Goal: Task Accomplishment & Management: Use online tool/utility

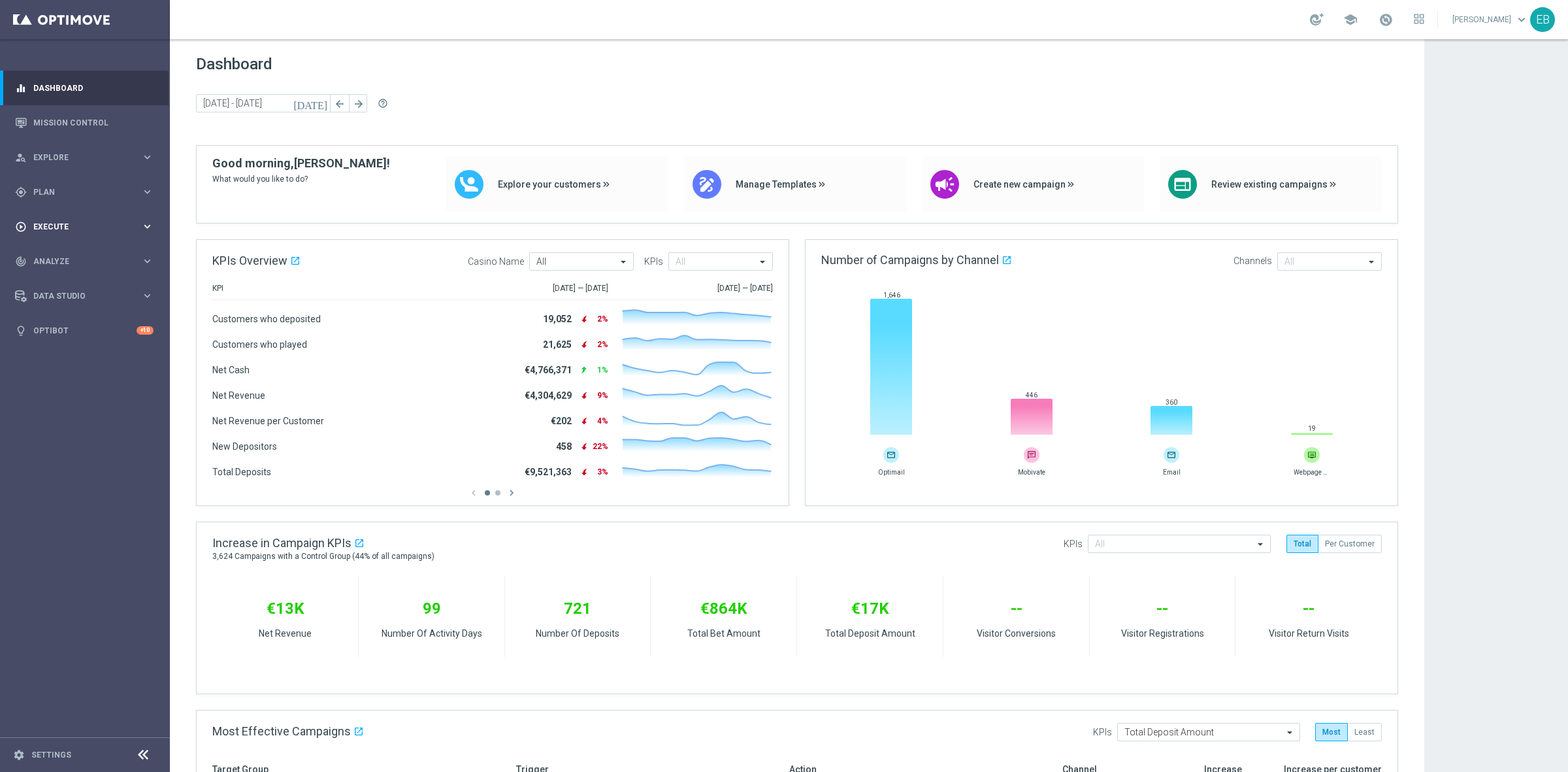
click at [63, 224] on span "Execute" at bounding box center [87, 227] width 108 height 8
click at [67, 190] on span "Plan" at bounding box center [87, 192] width 108 height 8
click at [90, 256] on span "Templates" at bounding box center [81, 258] width 93 height 8
click at [66, 279] on link "Optimail" at bounding box center [88, 278] width 95 height 11
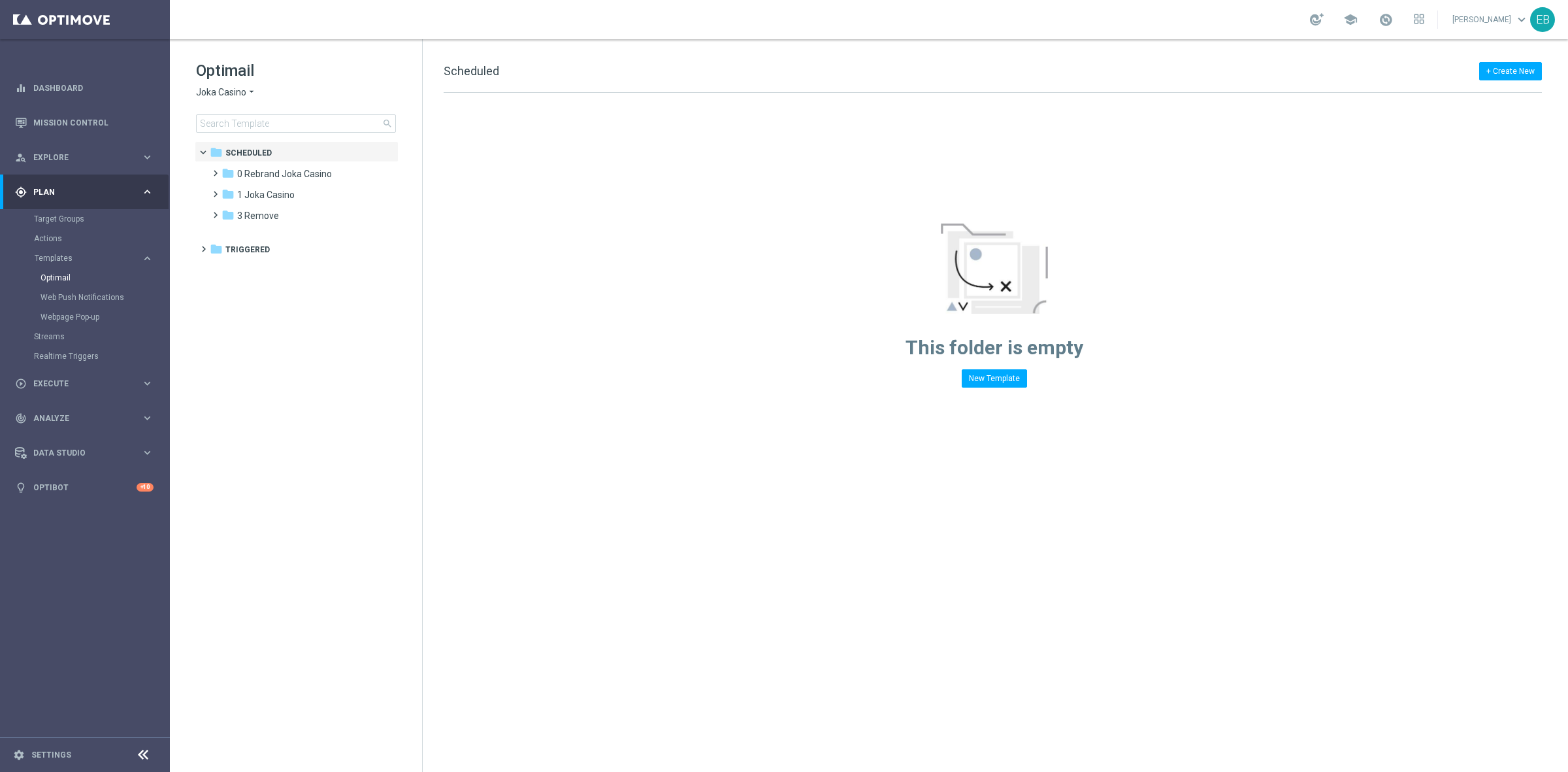
drag, startPoint x: 232, startPoint y: 58, endPoint x: 224, endPoint y: 78, distance: 21.5
click at [232, 64] on div "Optimail Joka Casino arrow_drop_down × Joka Casino search folder 1 Folder folde…" at bounding box center [296, 129] width 252 height 180
click at [213, 90] on span "Joka Casino" at bounding box center [221, 92] width 50 height 13
click at [237, 247] on div "IOM" at bounding box center [246, 249] width 98 height 15
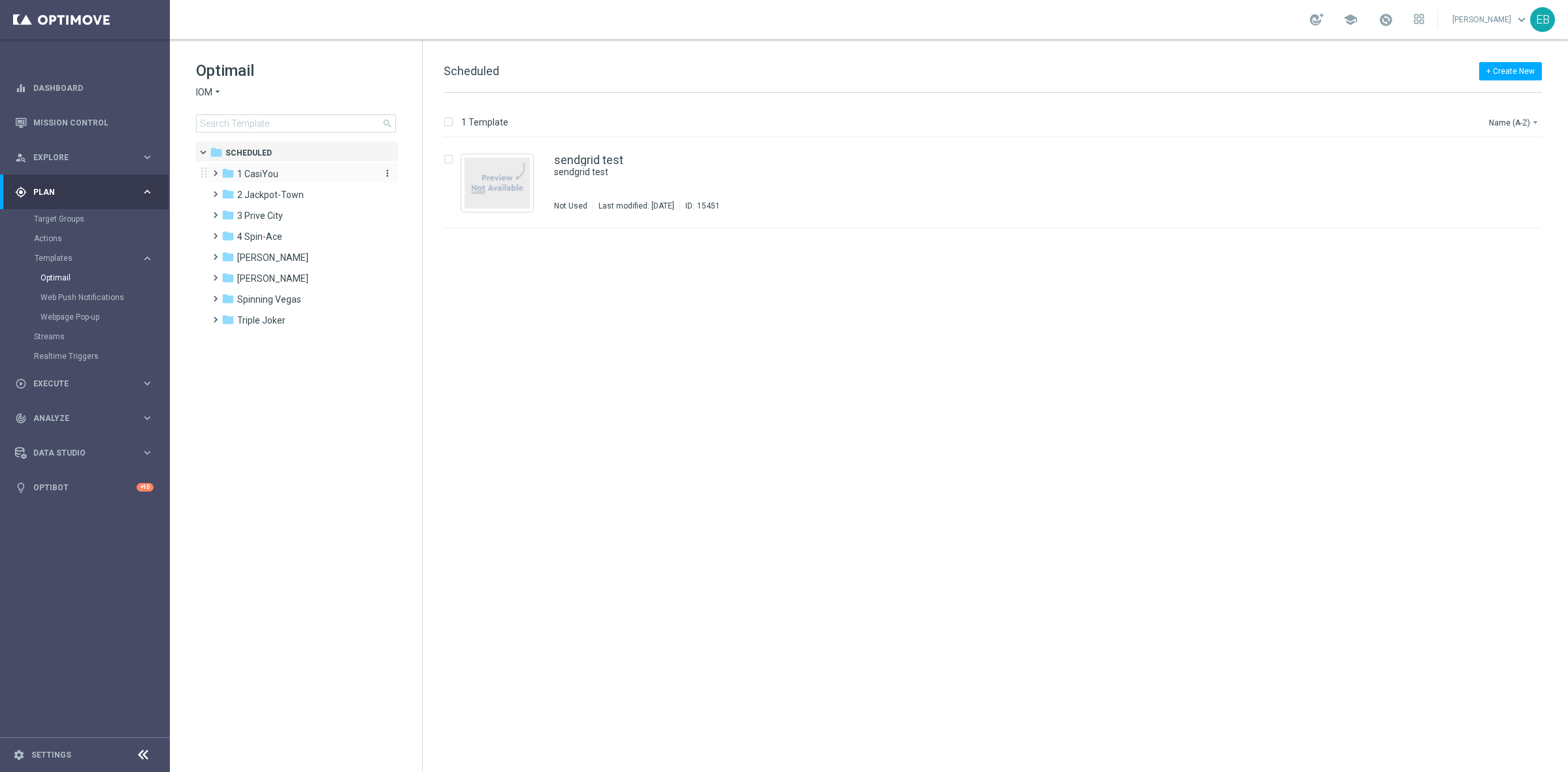
click at [255, 170] on span "1 CasiYou" at bounding box center [257, 174] width 41 height 12
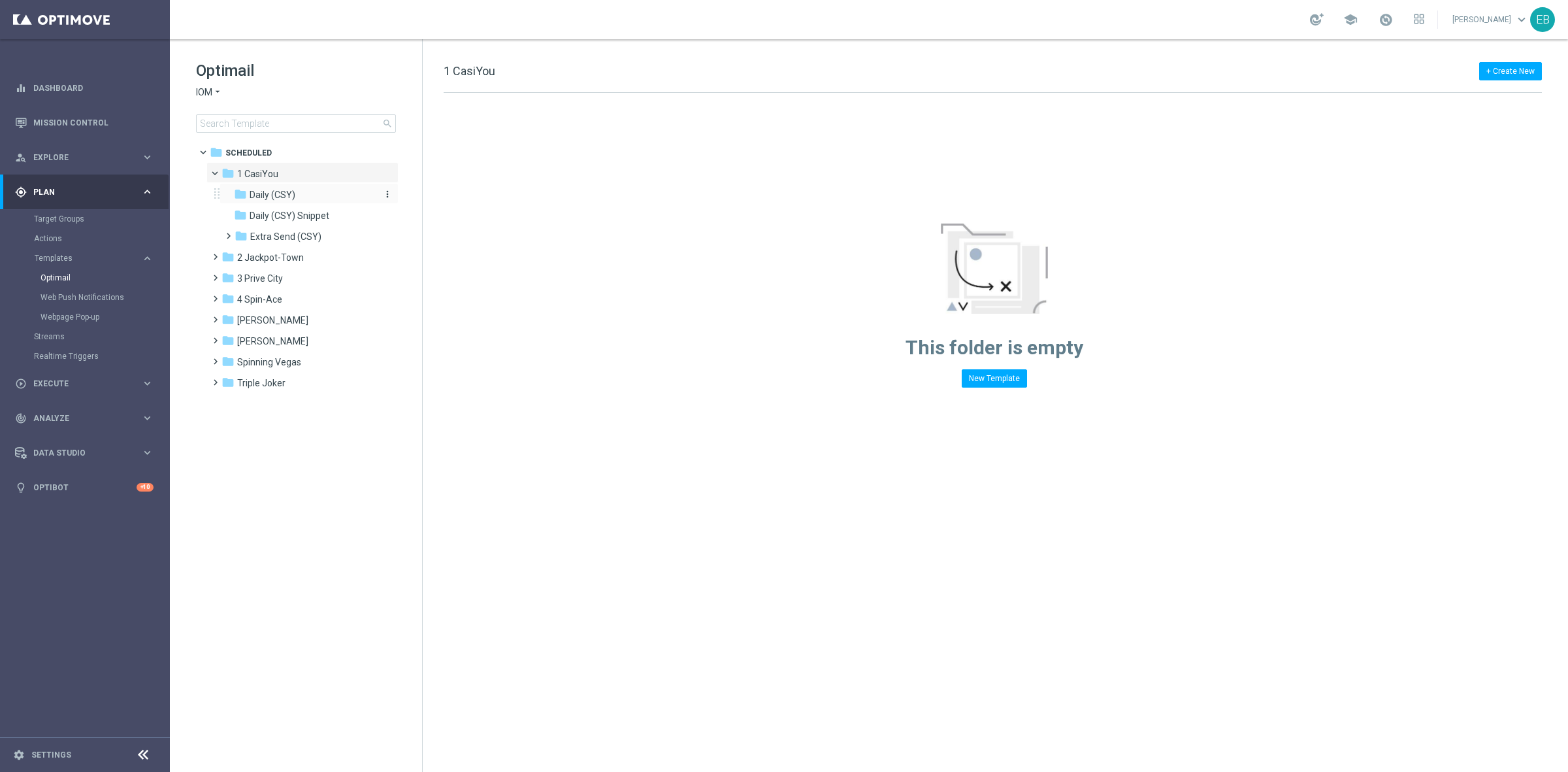
click at [315, 199] on div "folder Daily (CSY)" at bounding box center [303, 195] width 139 height 15
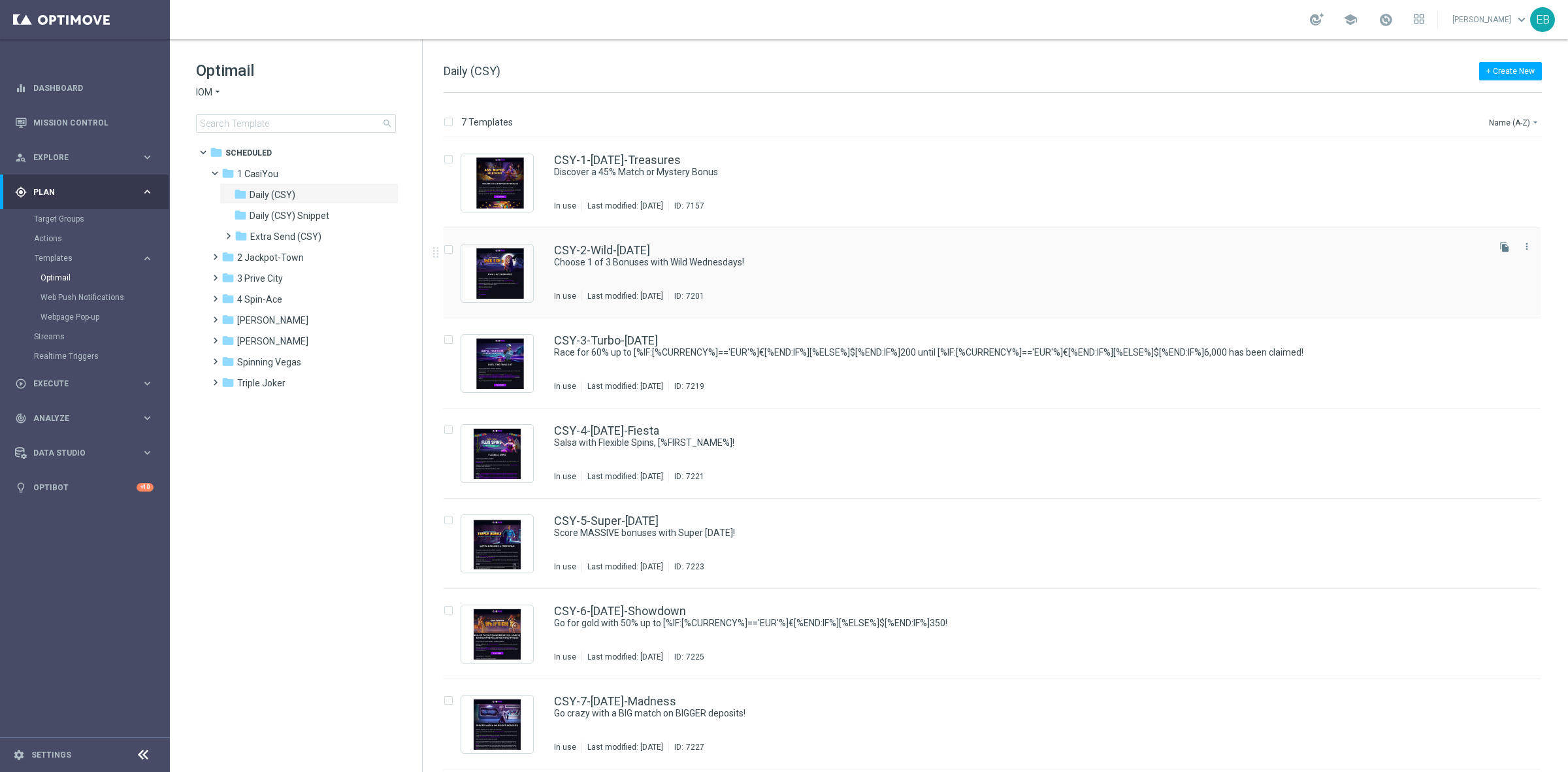
click at [896, 281] on div "CSY-2-Wild-[DATE] Choose 1 of 3 Bonuses with Wild Wednesdays! In use Last modif…" at bounding box center [1019, 273] width 932 height 57
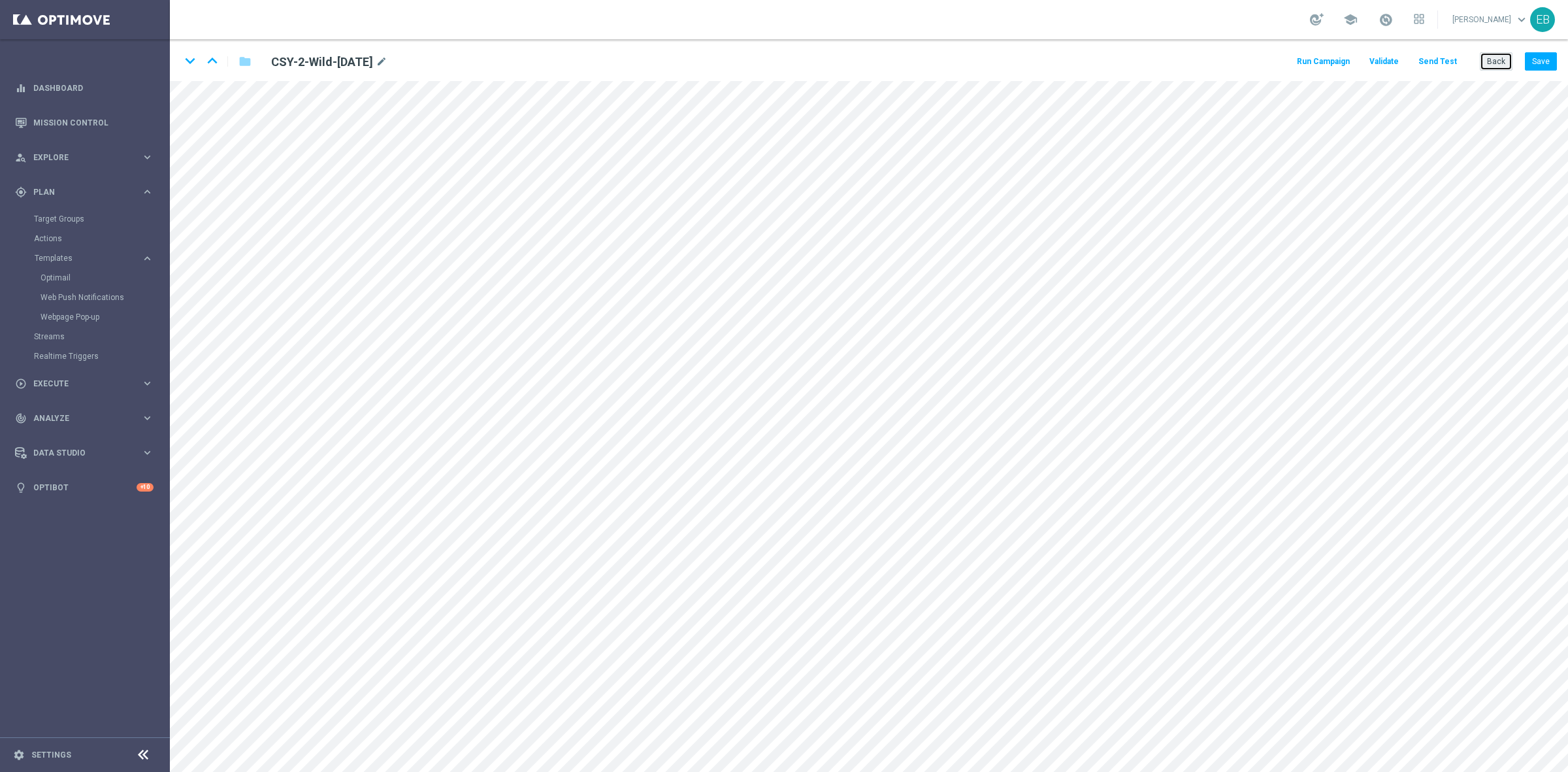
click at [1497, 64] on button "Back" at bounding box center [1496, 61] width 33 height 18
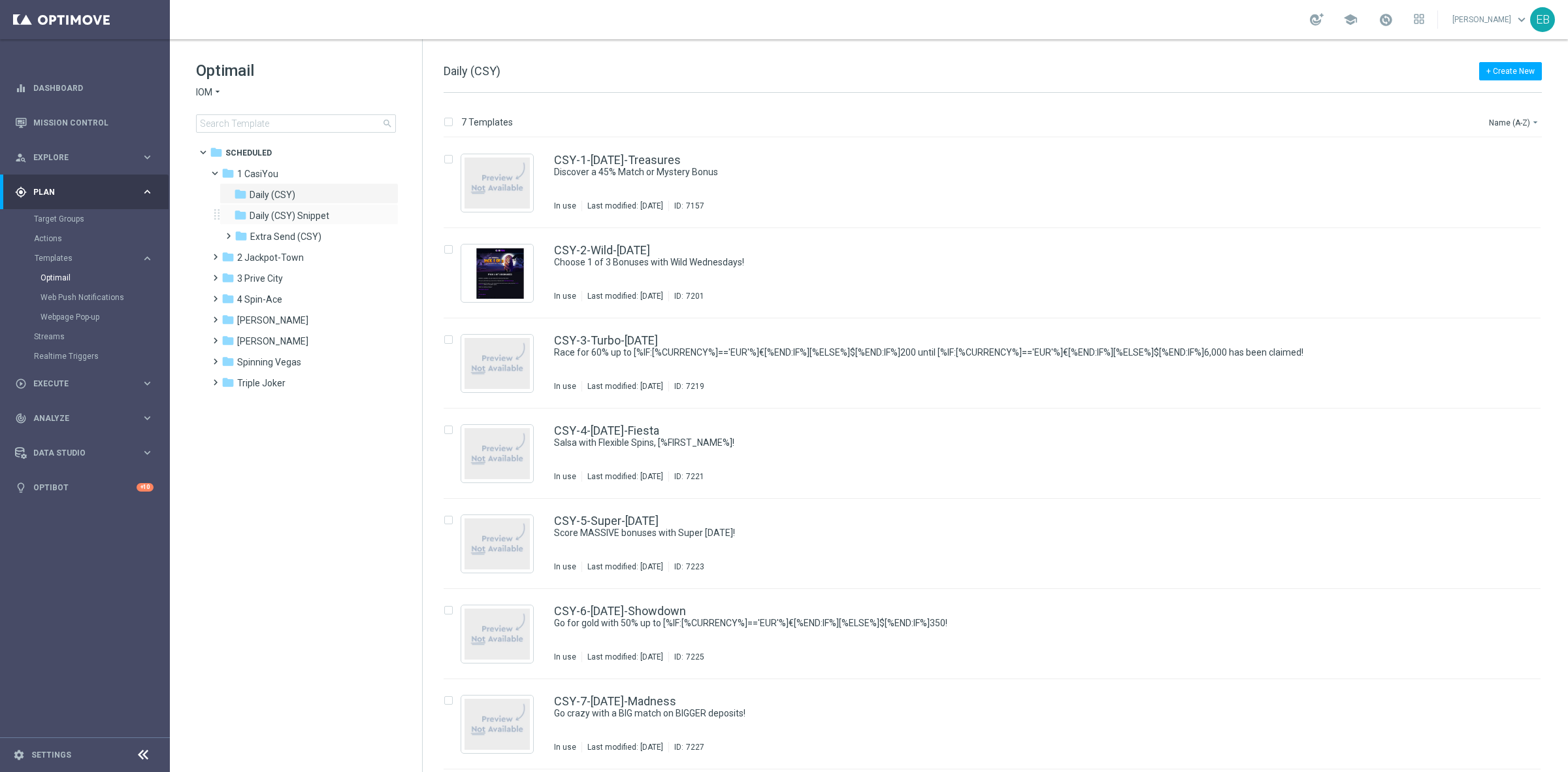
click at [322, 224] on div "folder Daily (CSY) Snippet more_vert" at bounding box center [309, 214] width 179 height 21
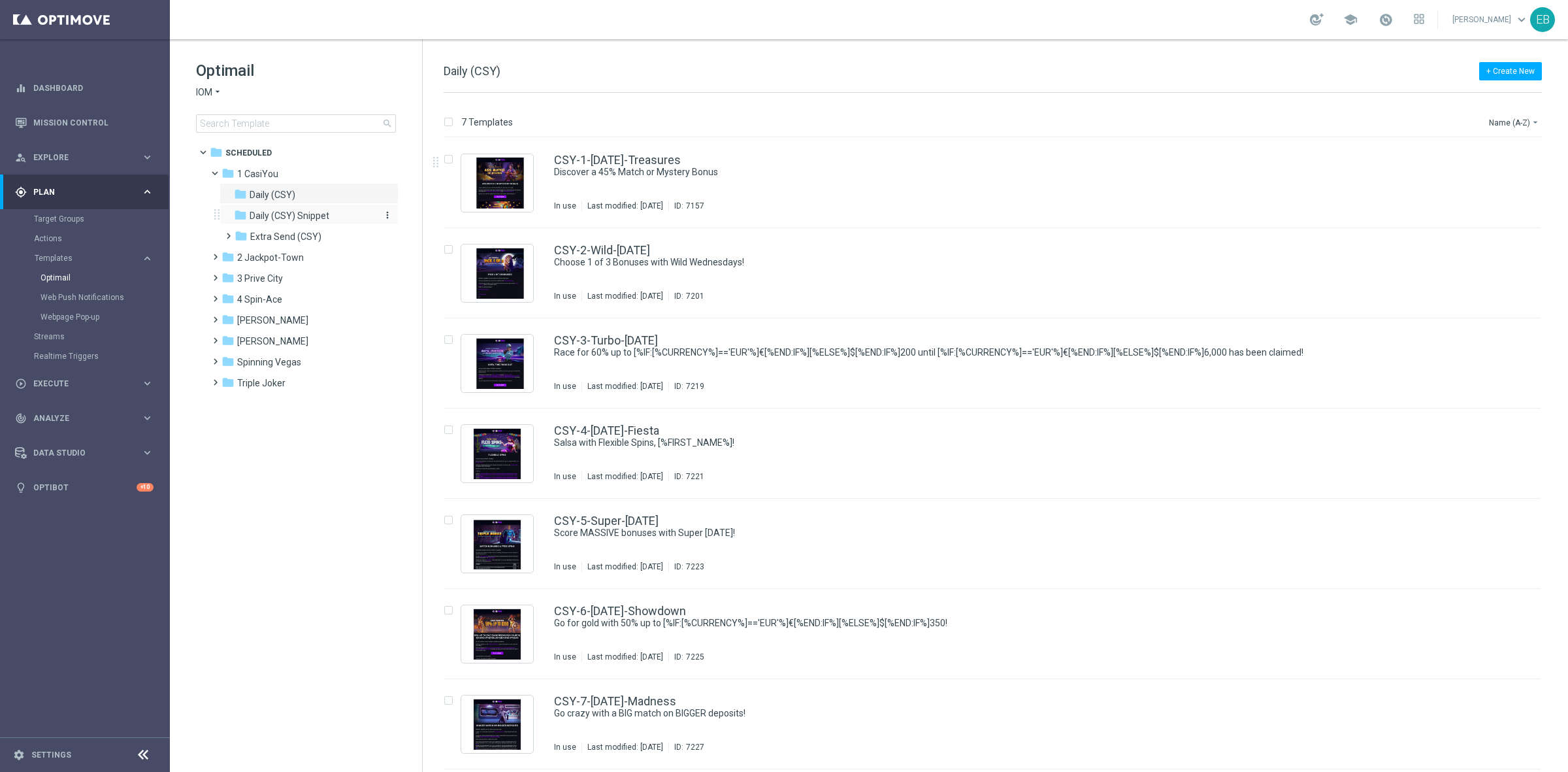
click at [331, 212] on div "folder Daily (CSY) Snippet" at bounding box center [303, 216] width 139 height 15
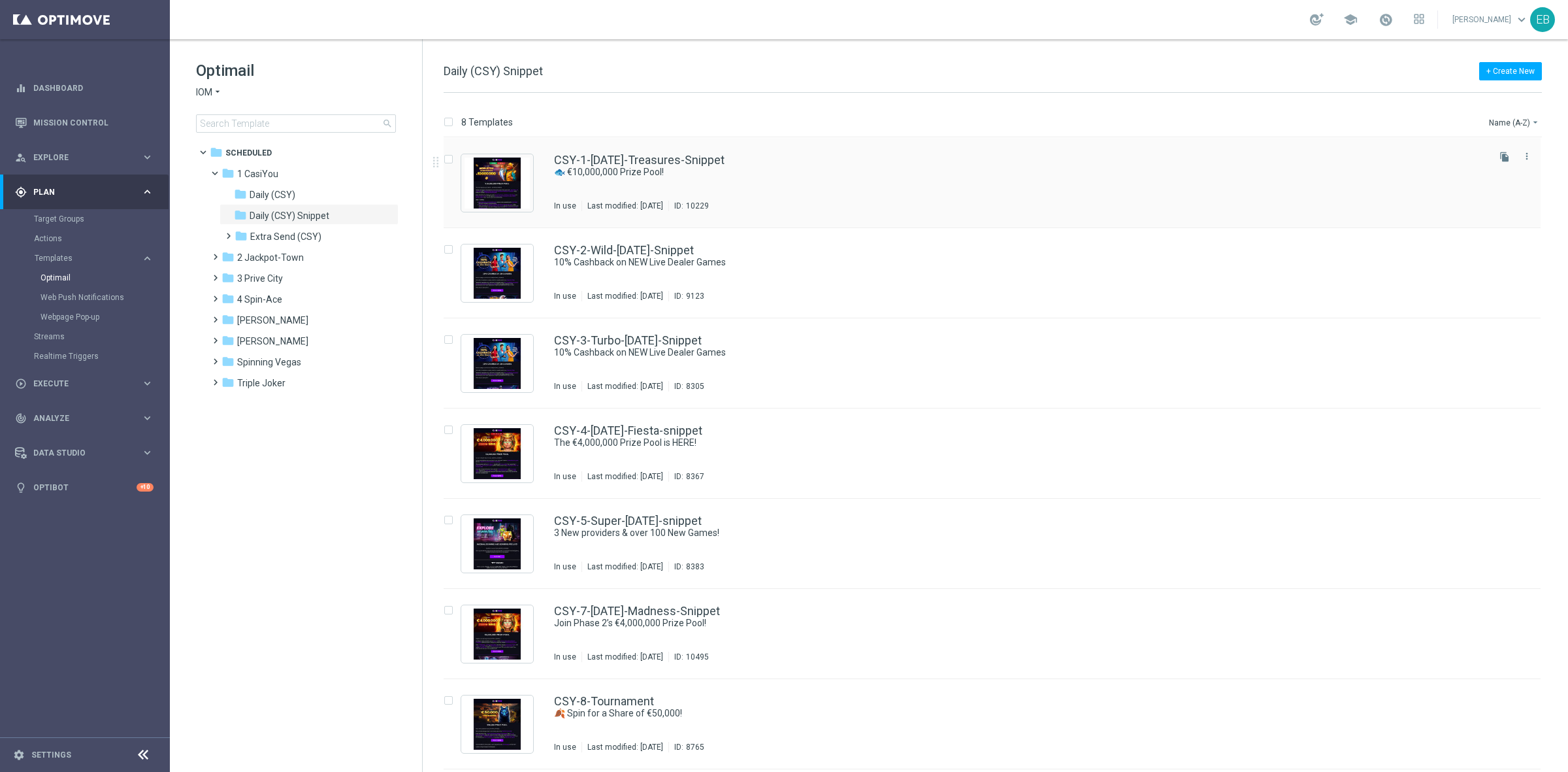
click at [786, 151] on div "CSY-1-[DATE]-Treasures-Snippet 🐟 €10,000,000 Prize Pool! In use Last modified: …" at bounding box center [992, 183] width 1097 height 90
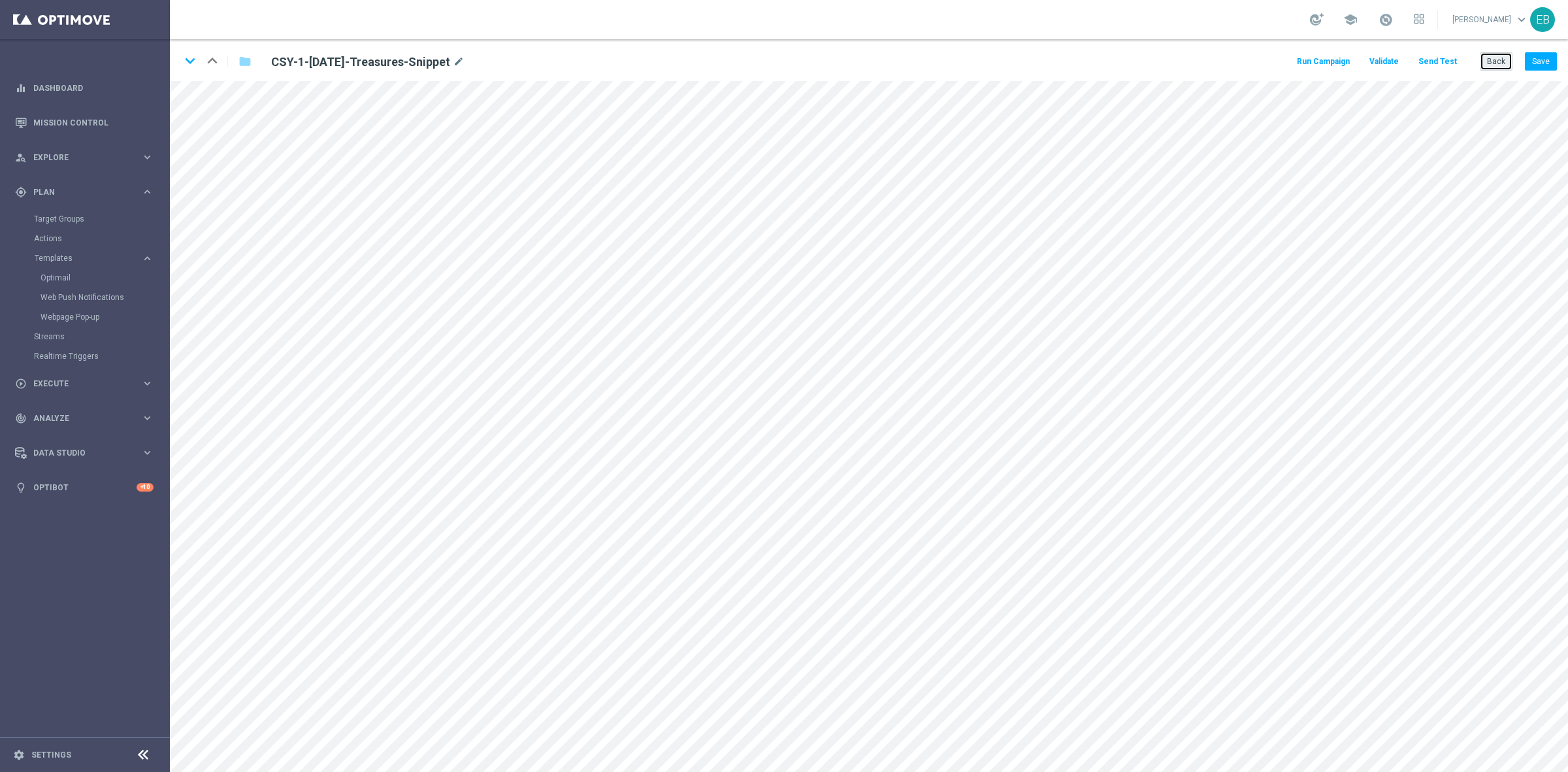
click at [1492, 64] on button "Back" at bounding box center [1496, 61] width 33 height 18
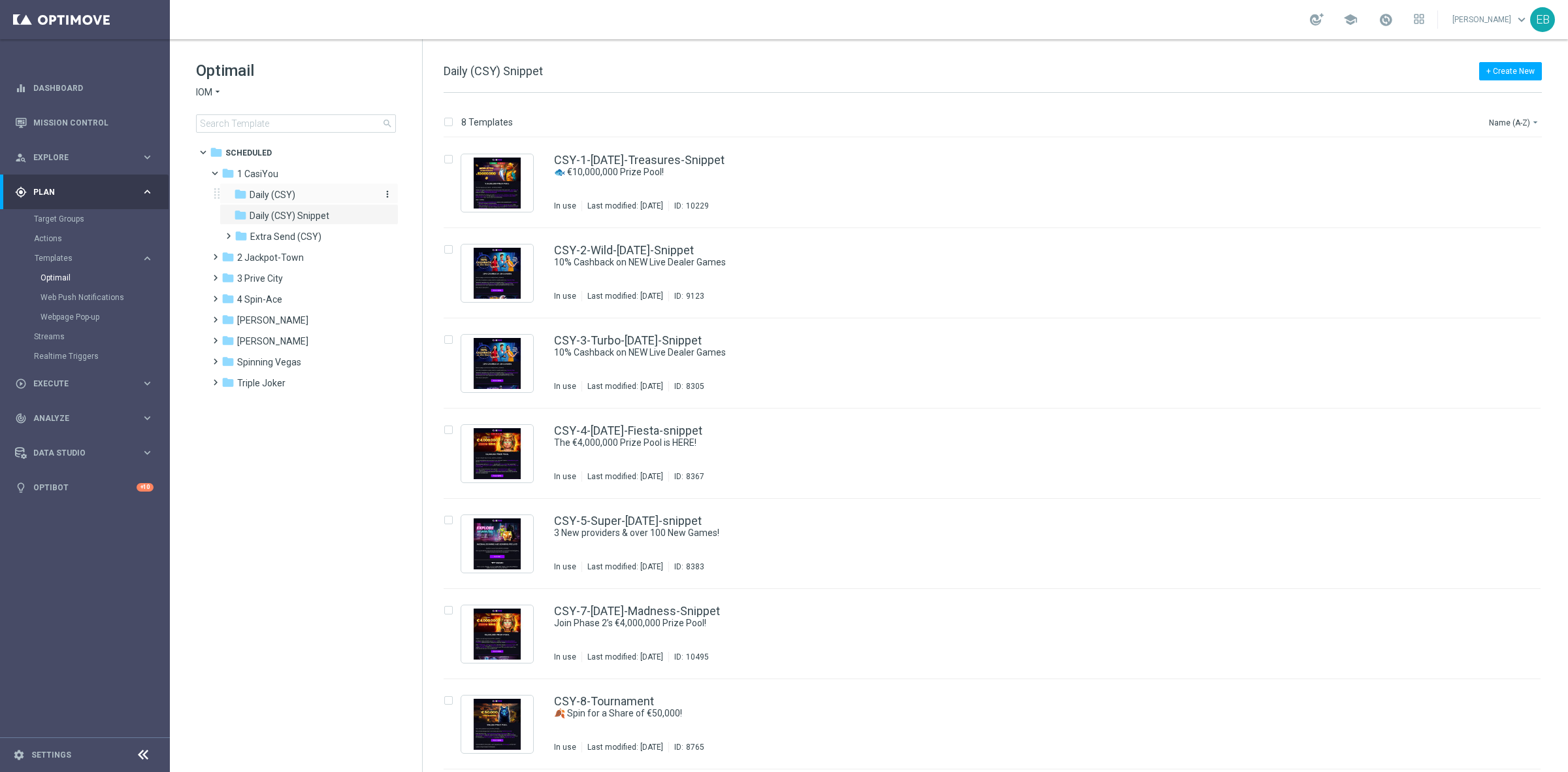
click at [287, 200] on span "Daily (CSY)" at bounding box center [273, 195] width 46 height 12
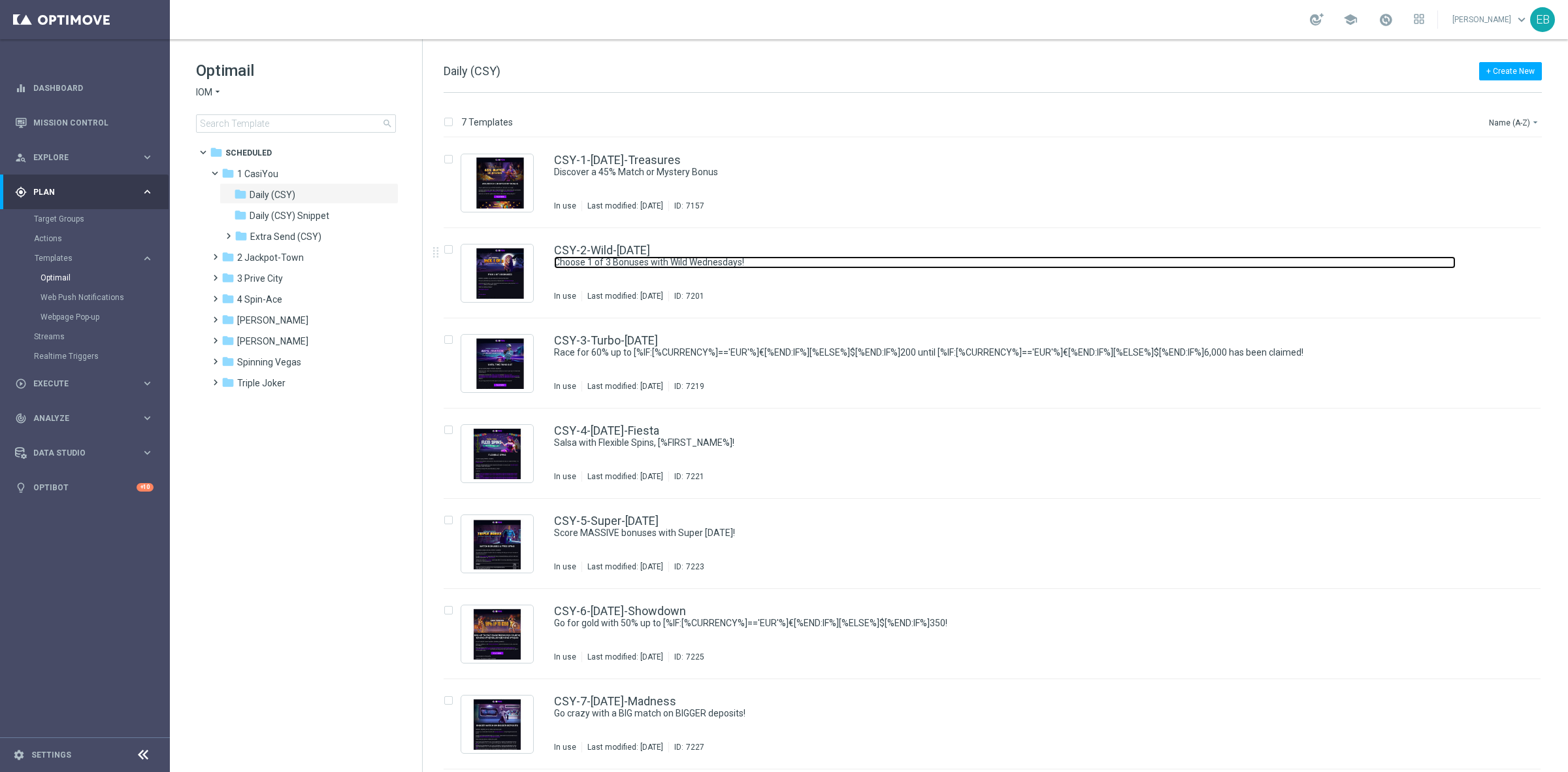
click at [824, 263] on link "Choose 1 of 3 Bonuses with Wild Wednesdays!" at bounding box center [1005, 262] width 902 height 13
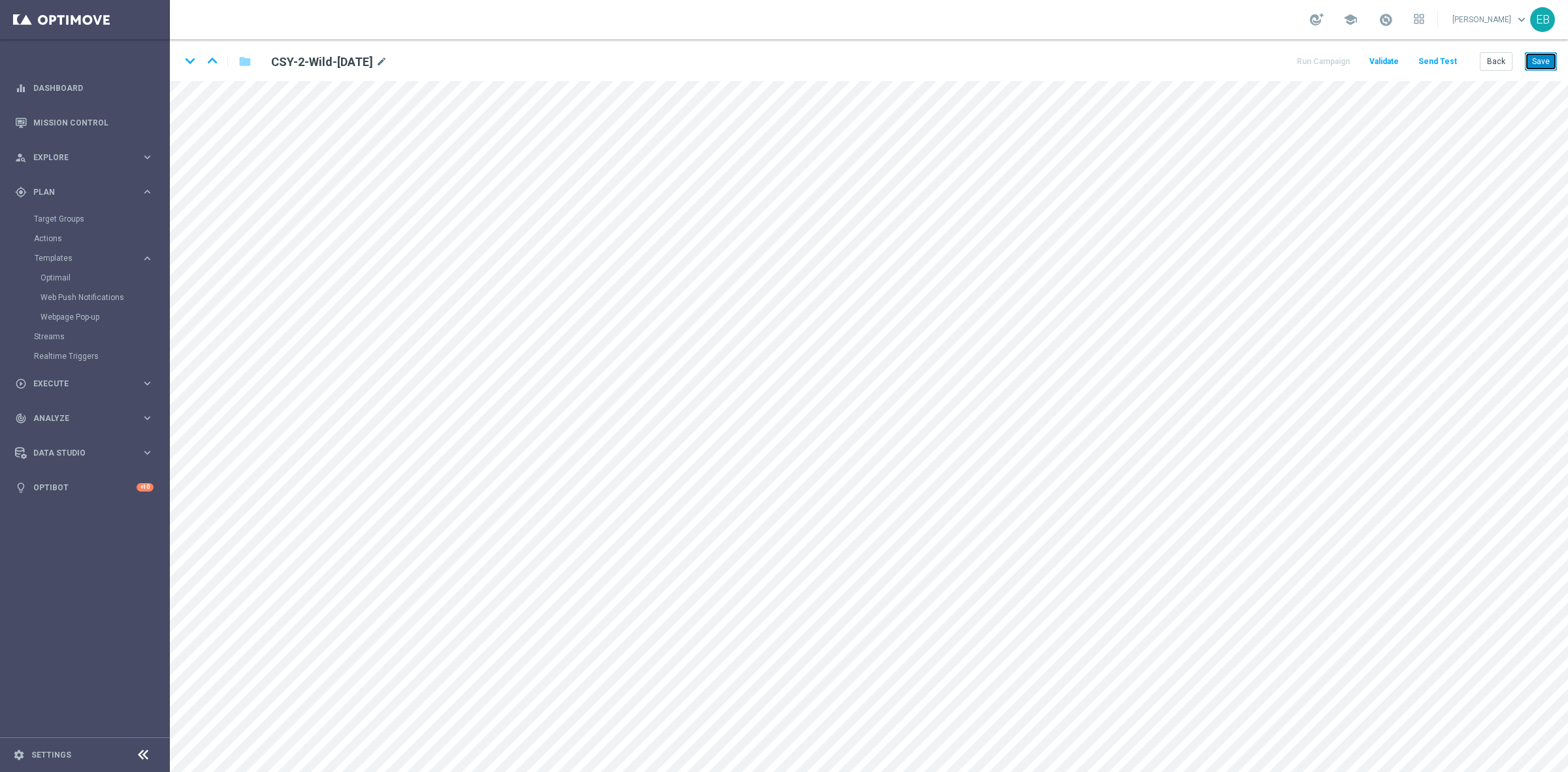
click at [1539, 69] on button "Save" at bounding box center [1541, 61] width 32 height 18
click at [1527, 60] on button "Save" at bounding box center [1541, 61] width 32 height 18
click at [1501, 58] on button "Back" at bounding box center [1496, 61] width 33 height 18
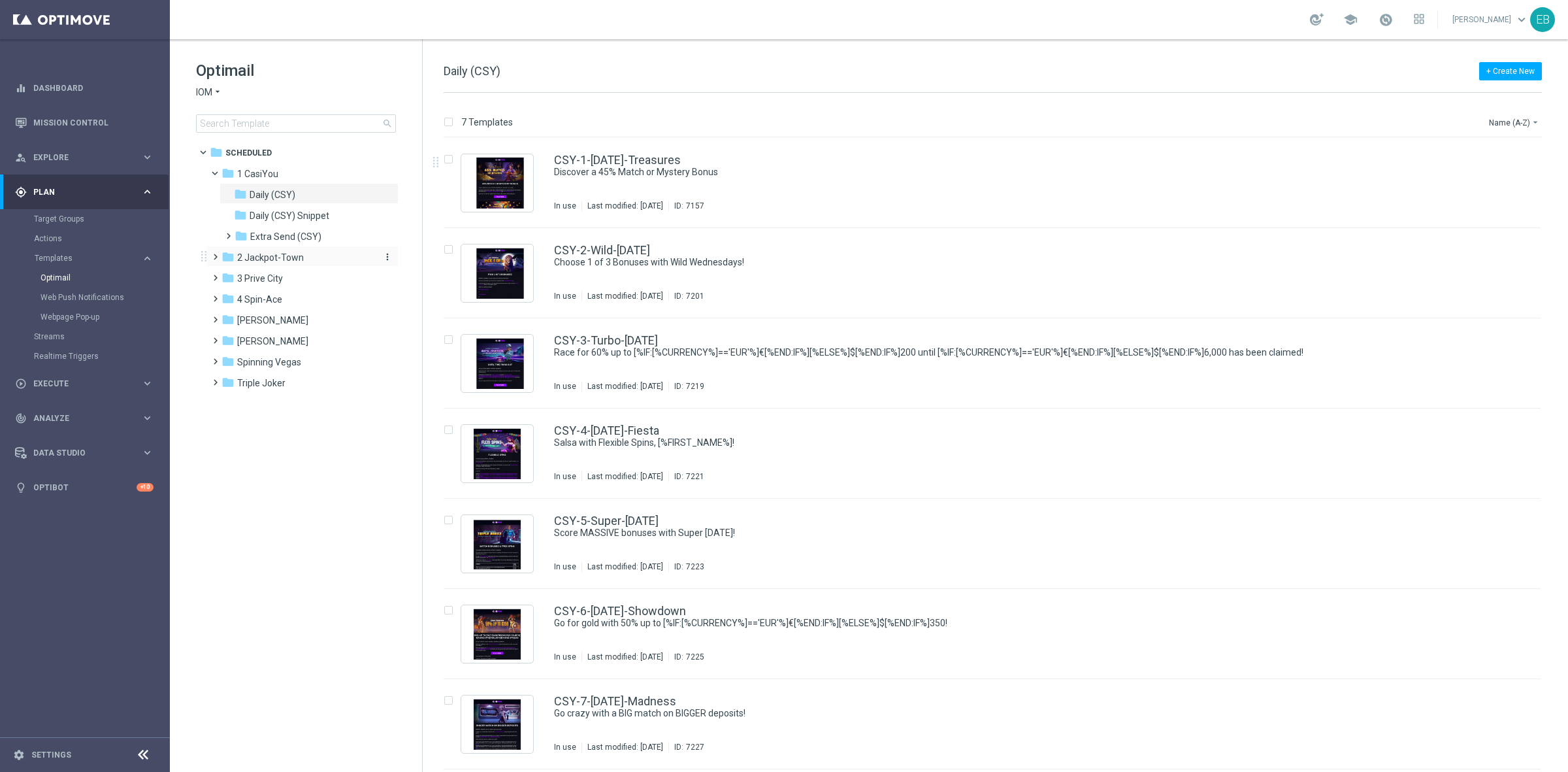
click at [291, 258] on span "2 Jackpot-Town" at bounding box center [270, 258] width 66 height 12
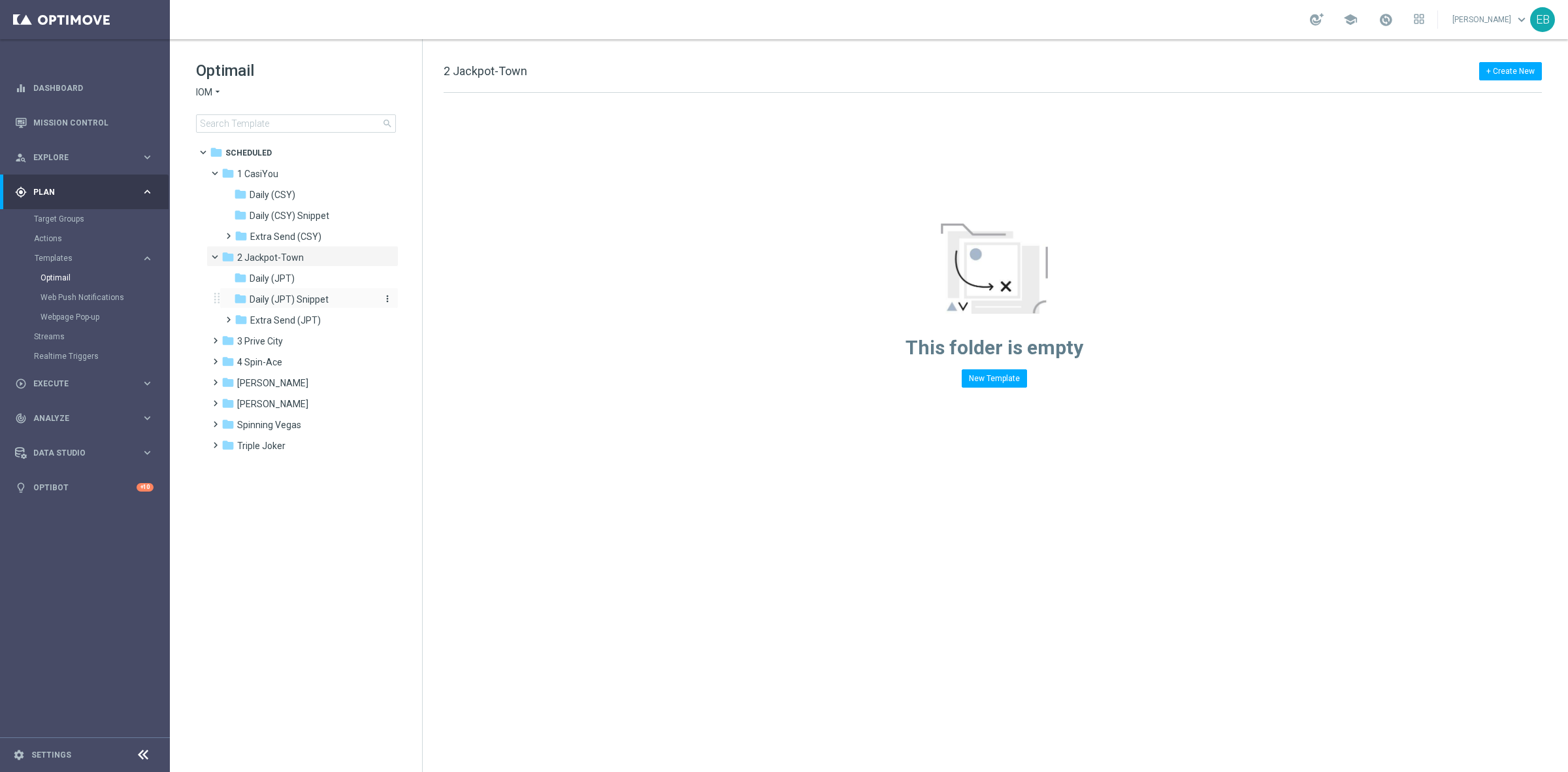
click at [312, 298] on span "Daily (JPT) Snippet" at bounding box center [289, 300] width 79 height 12
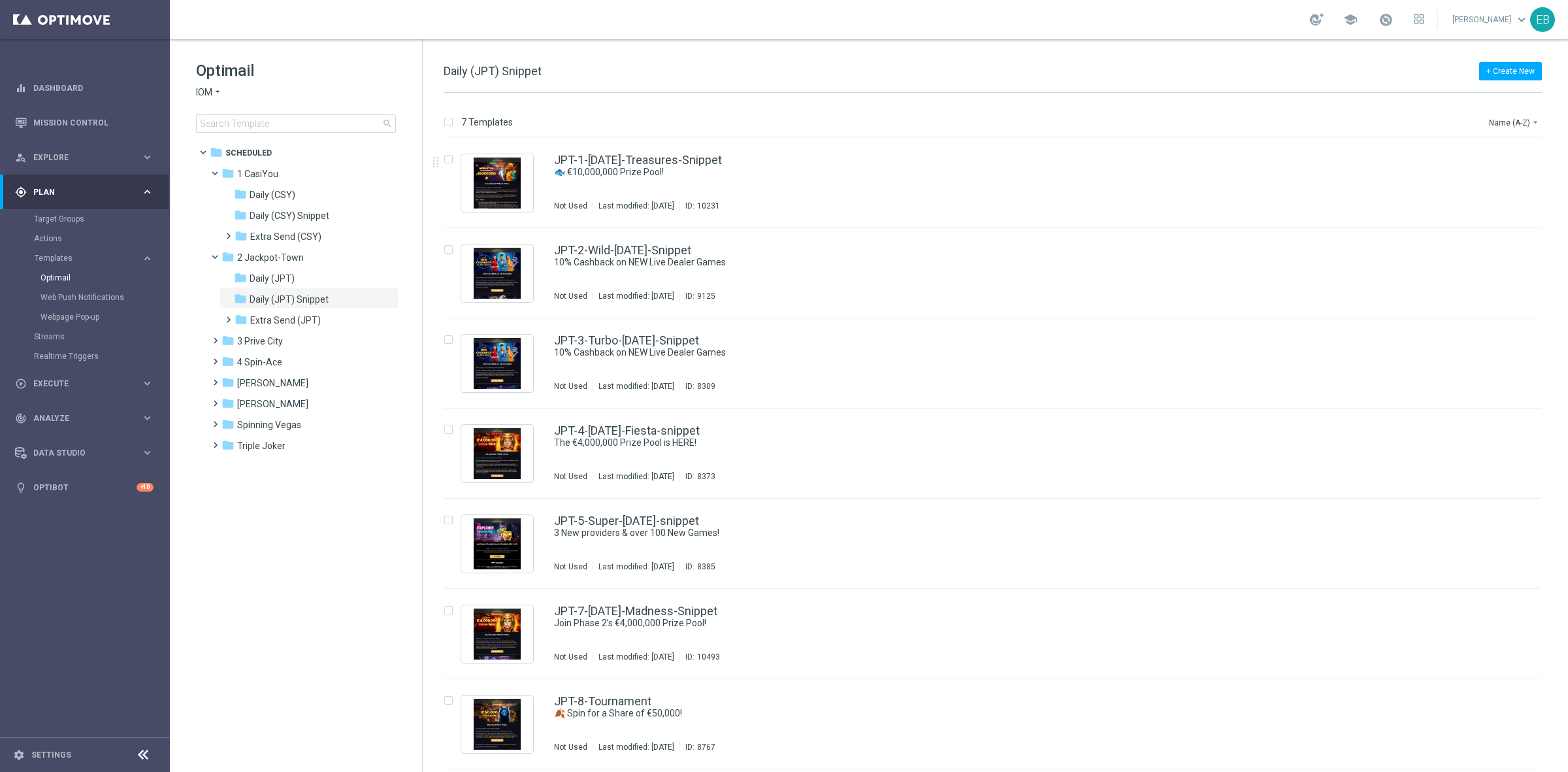
click at [863, 188] on div "JPT-1-[DATE]-Treasures-Snippet 🐟 €10,000,000 Prize Pool! Not Used Last modified…" at bounding box center [1019, 182] width 932 height 57
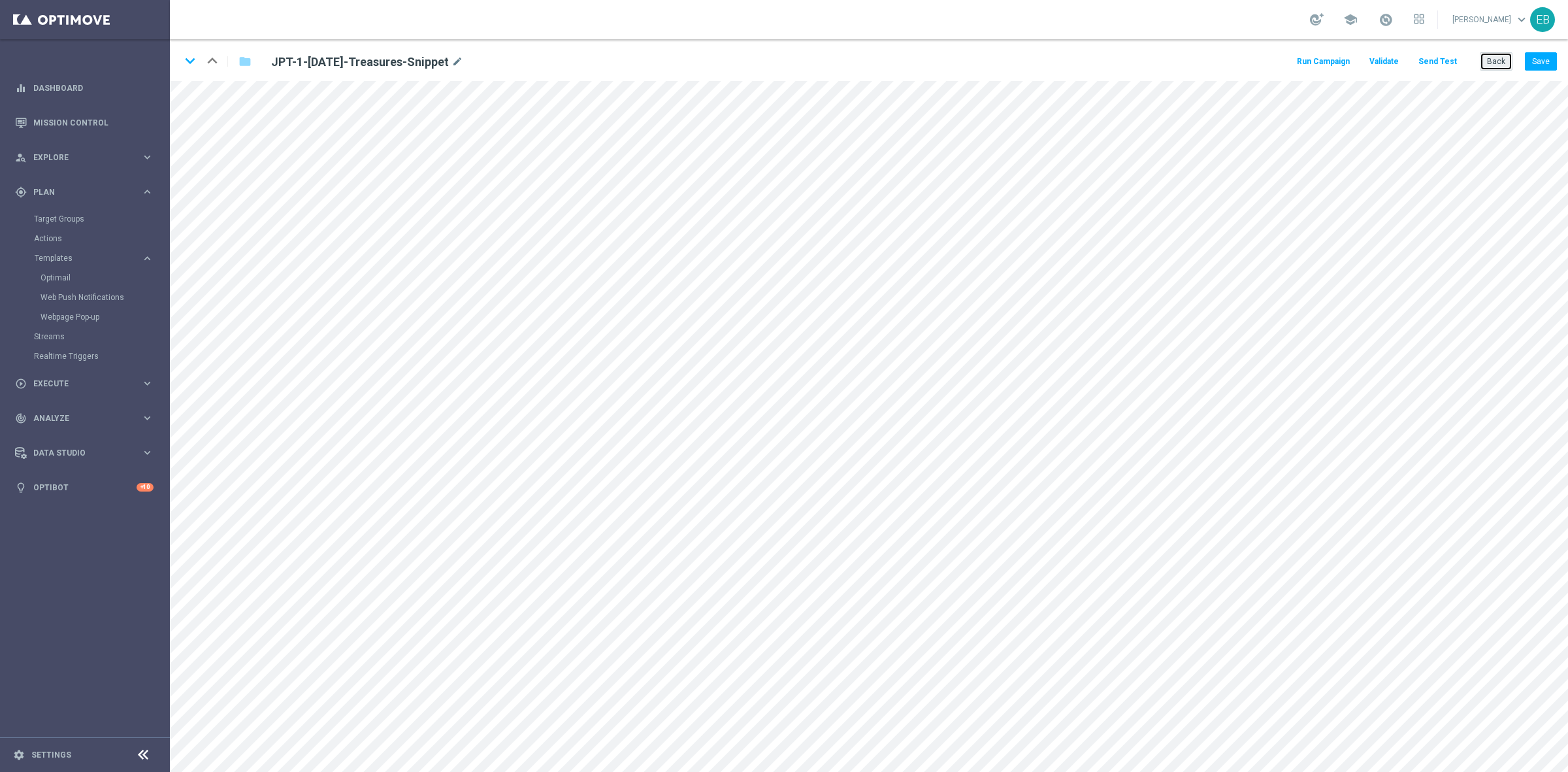
click at [1481, 64] on button "Back" at bounding box center [1496, 61] width 33 height 18
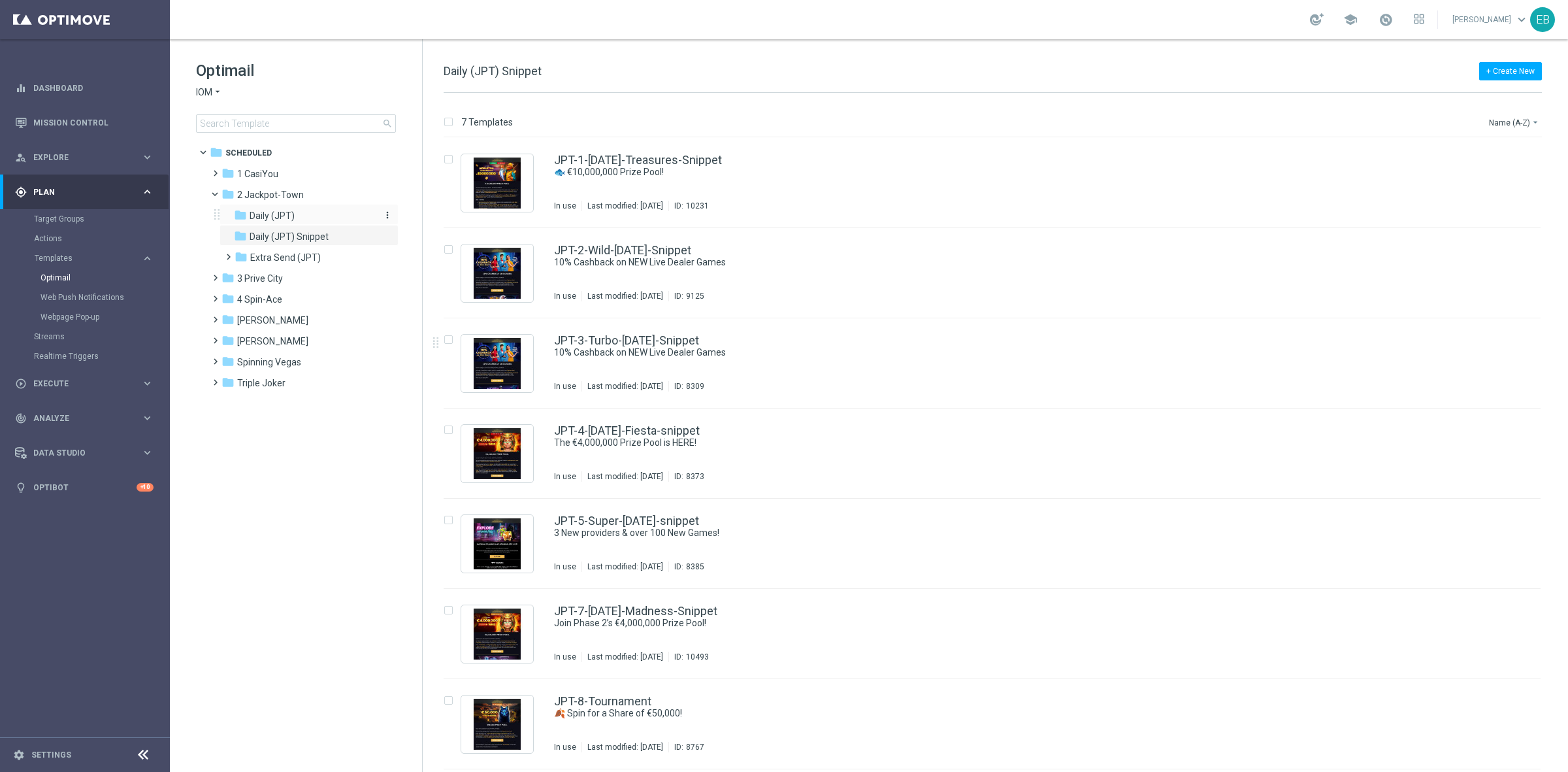
click at [315, 220] on div "folder Daily (JPT)" at bounding box center [303, 216] width 139 height 15
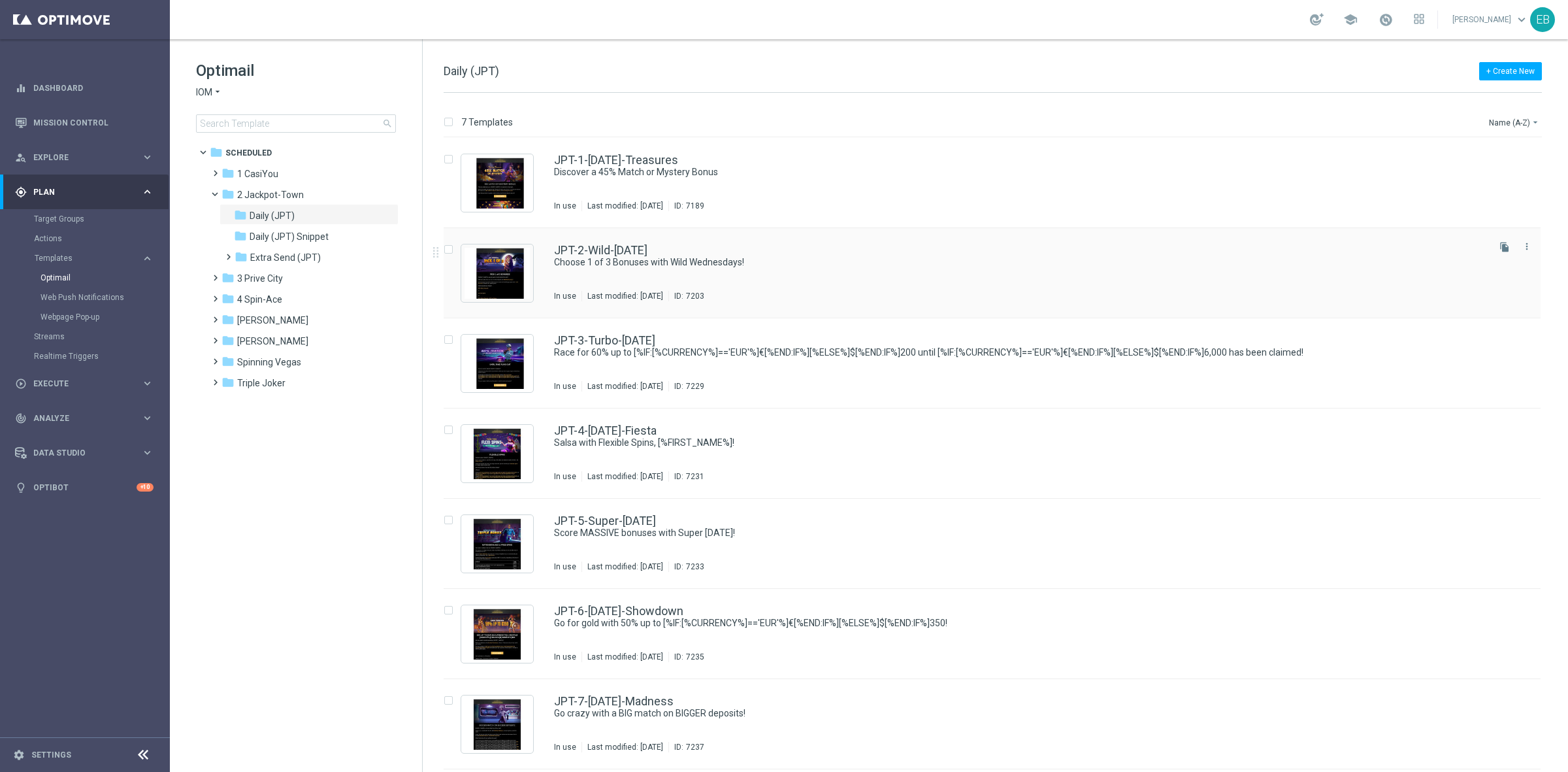
click at [907, 251] on div "JPT-2-Wild-[DATE]" at bounding box center [1019, 251] width 932 height 12
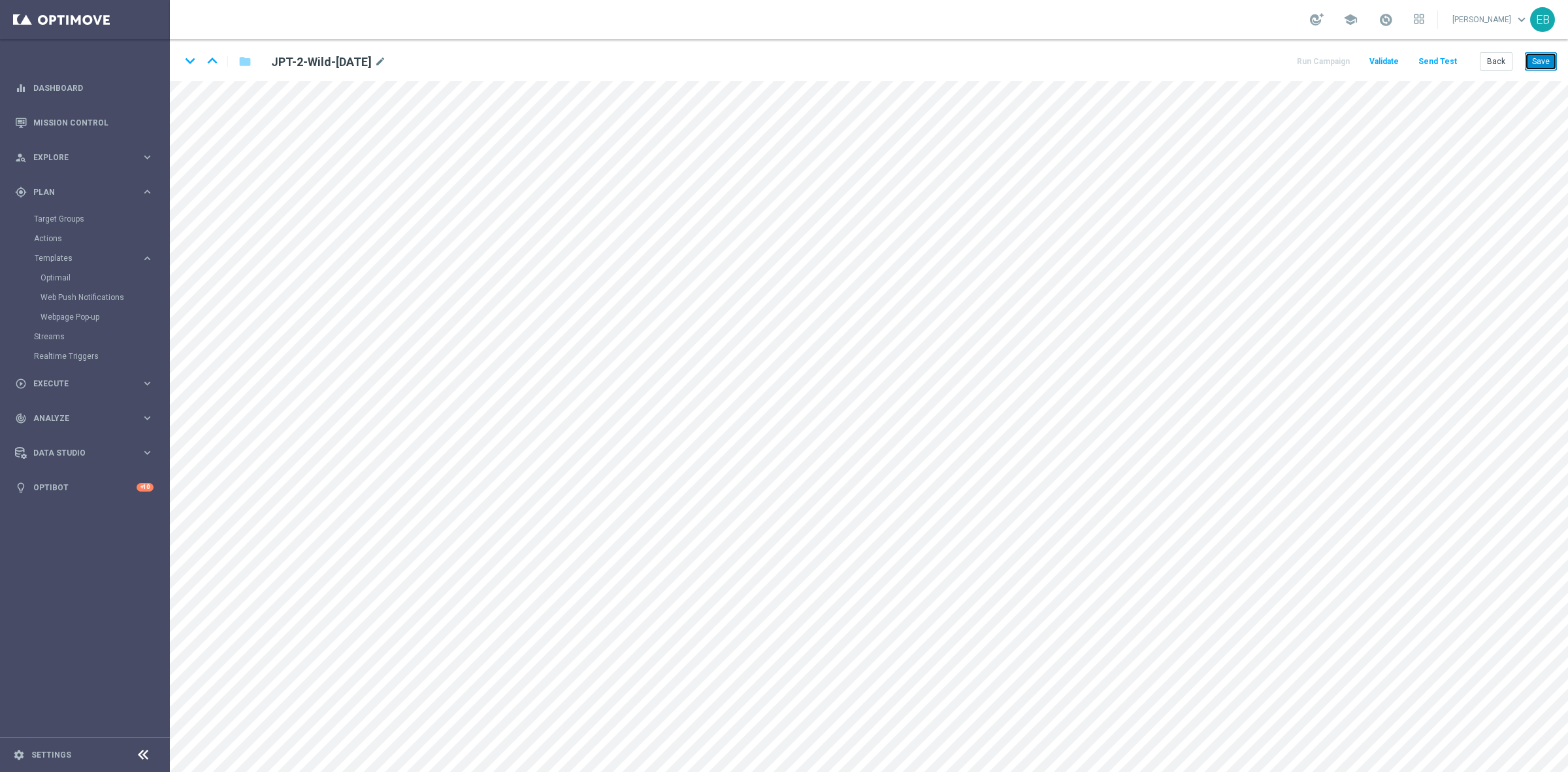
click at [1539, 68] on button "Save" at bounding box center [1541, 61] width 32 height 18
click at [1530, 60] on button "Save" at bounding box center [1541, 61] width 32 height 18
click at [1491, 63] on button "Back" at bounding box center [1496, 61] width 33 height 18
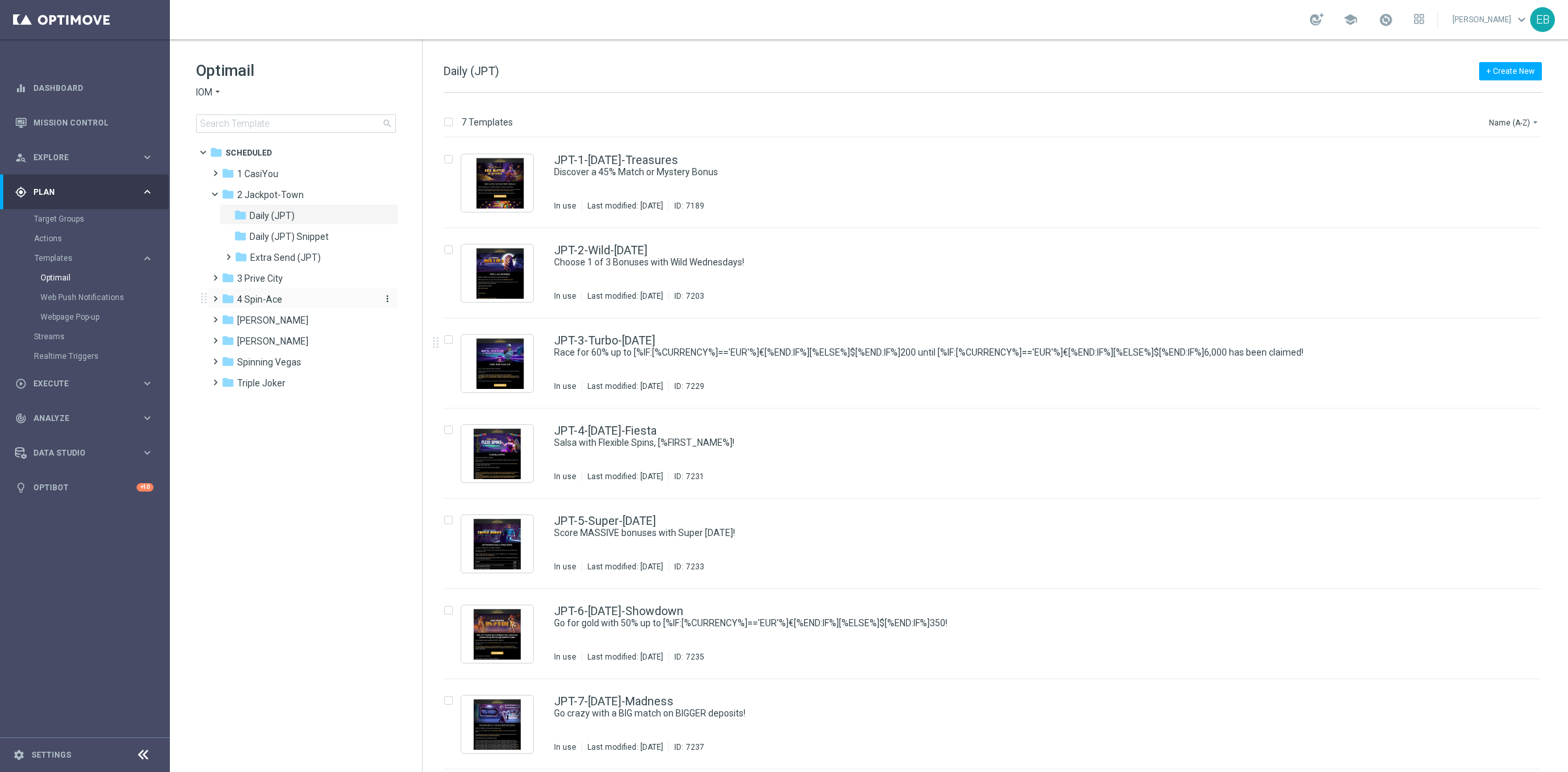
click at [279, 295] on span "4 Spin-Ace" at bounding box center [259, 300] width 45 height 12
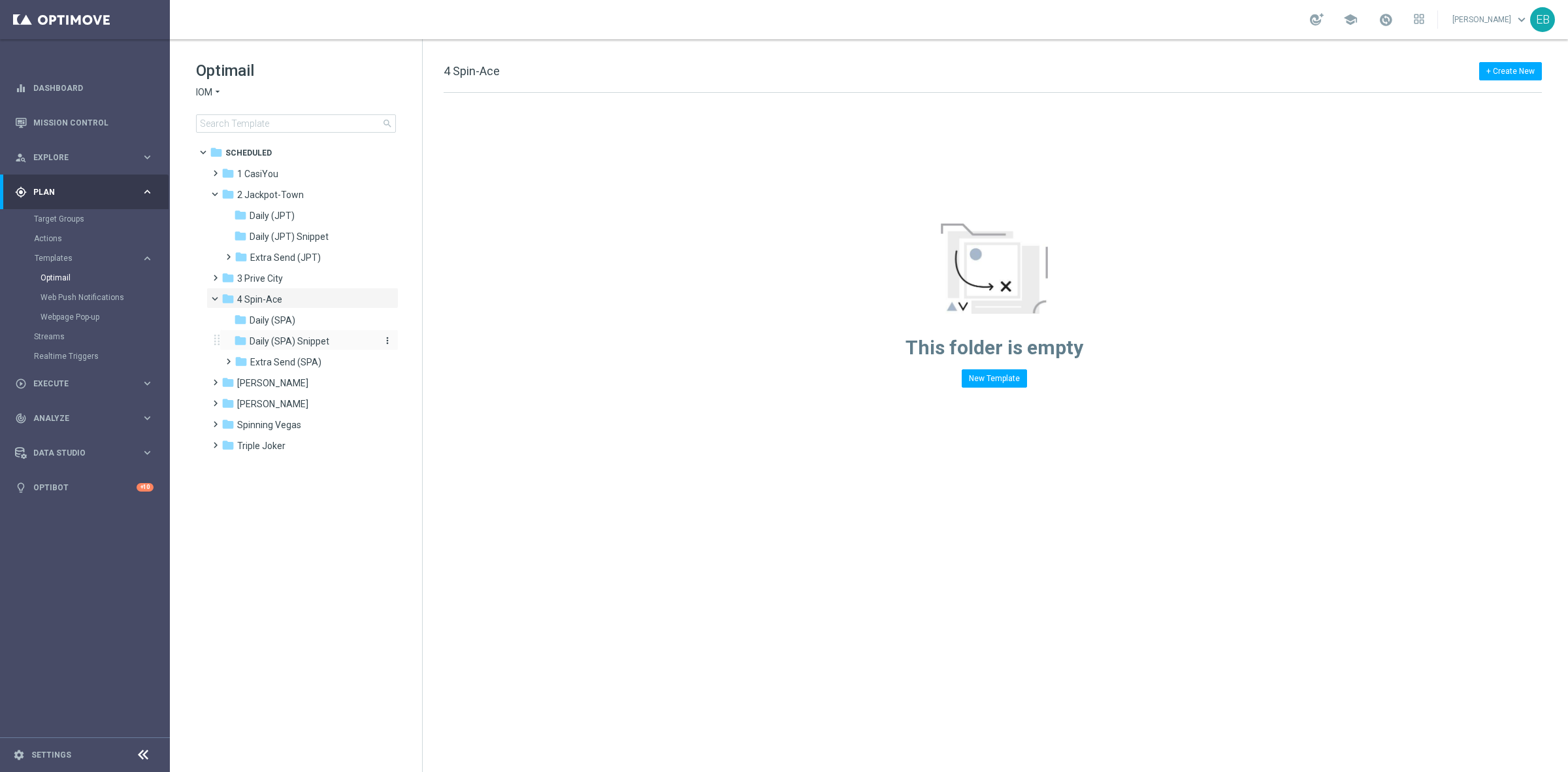
click at [310, 345] on span "Daily (SPA) Snippet" at bounding box center [289, 341] width 80 height 12
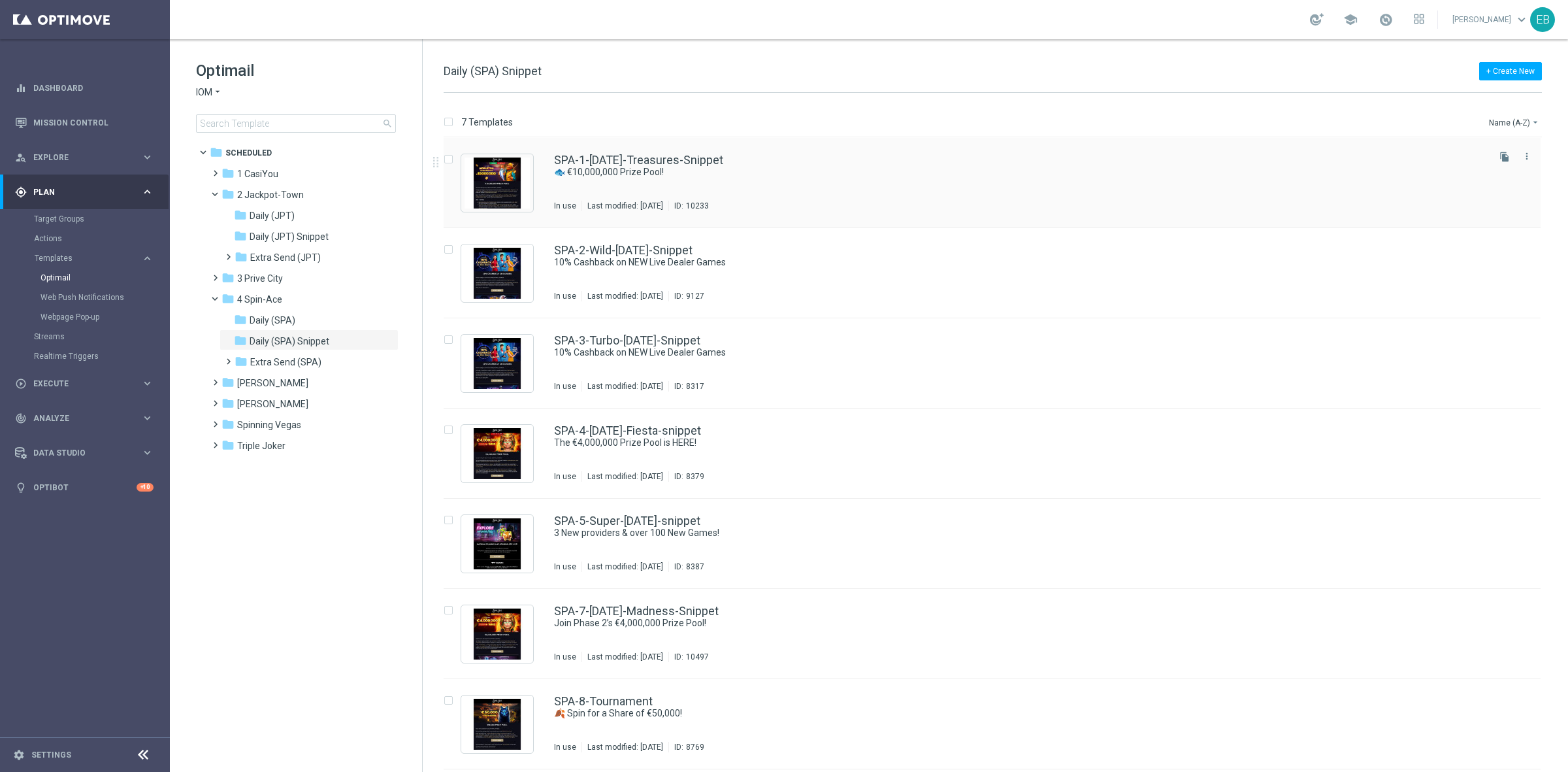
click at [797, 193] on div "SPA-1-[DATE]-Treasures-Snippet 🐟 €10,000,000 Prize Pool! In use Last modified: …" at bounding box center [1019, 182] width 932 height 57
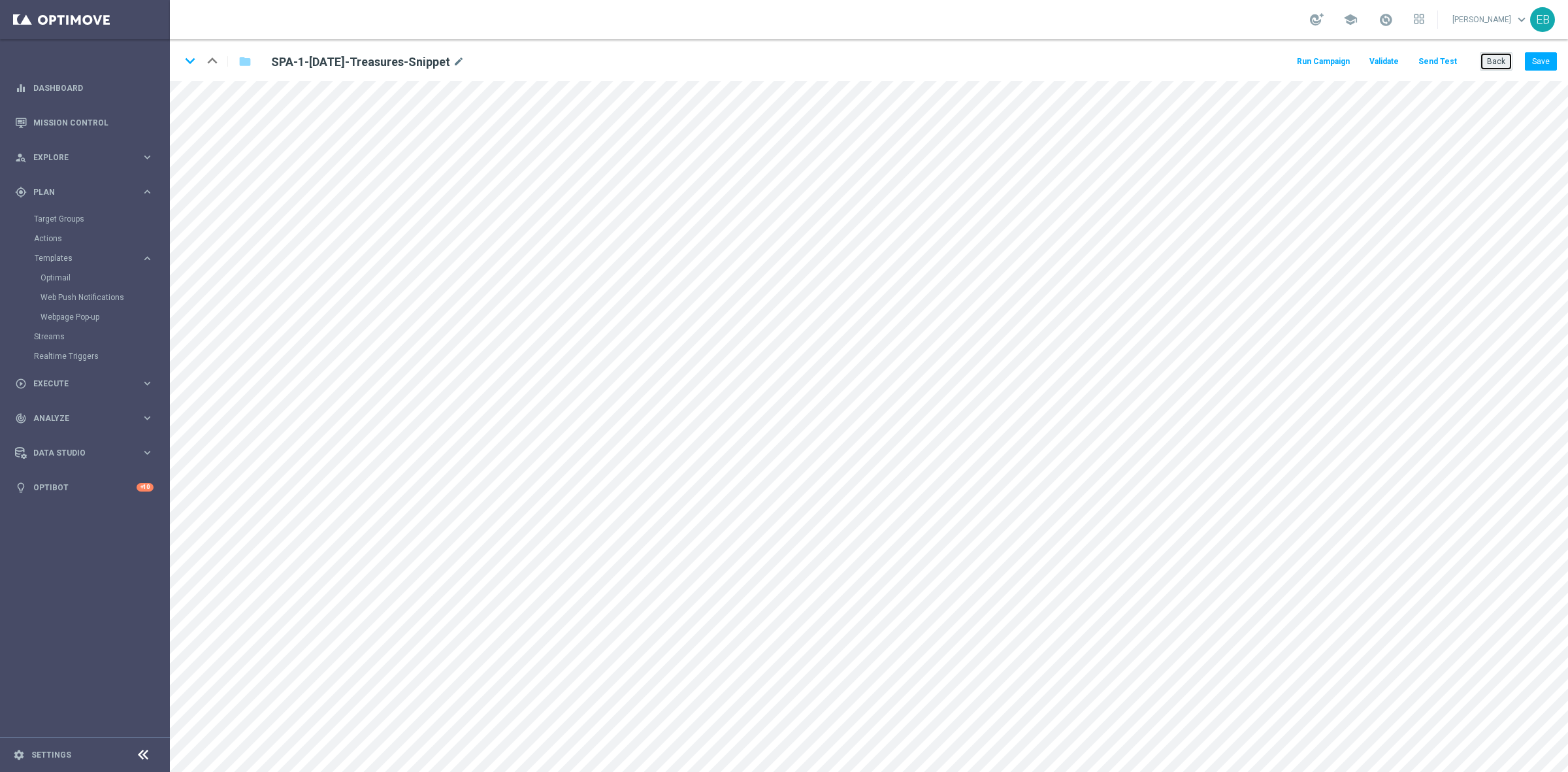
click at [1485, 60] on button "Back" at bounding box center [1496, 61] width 33 height 18
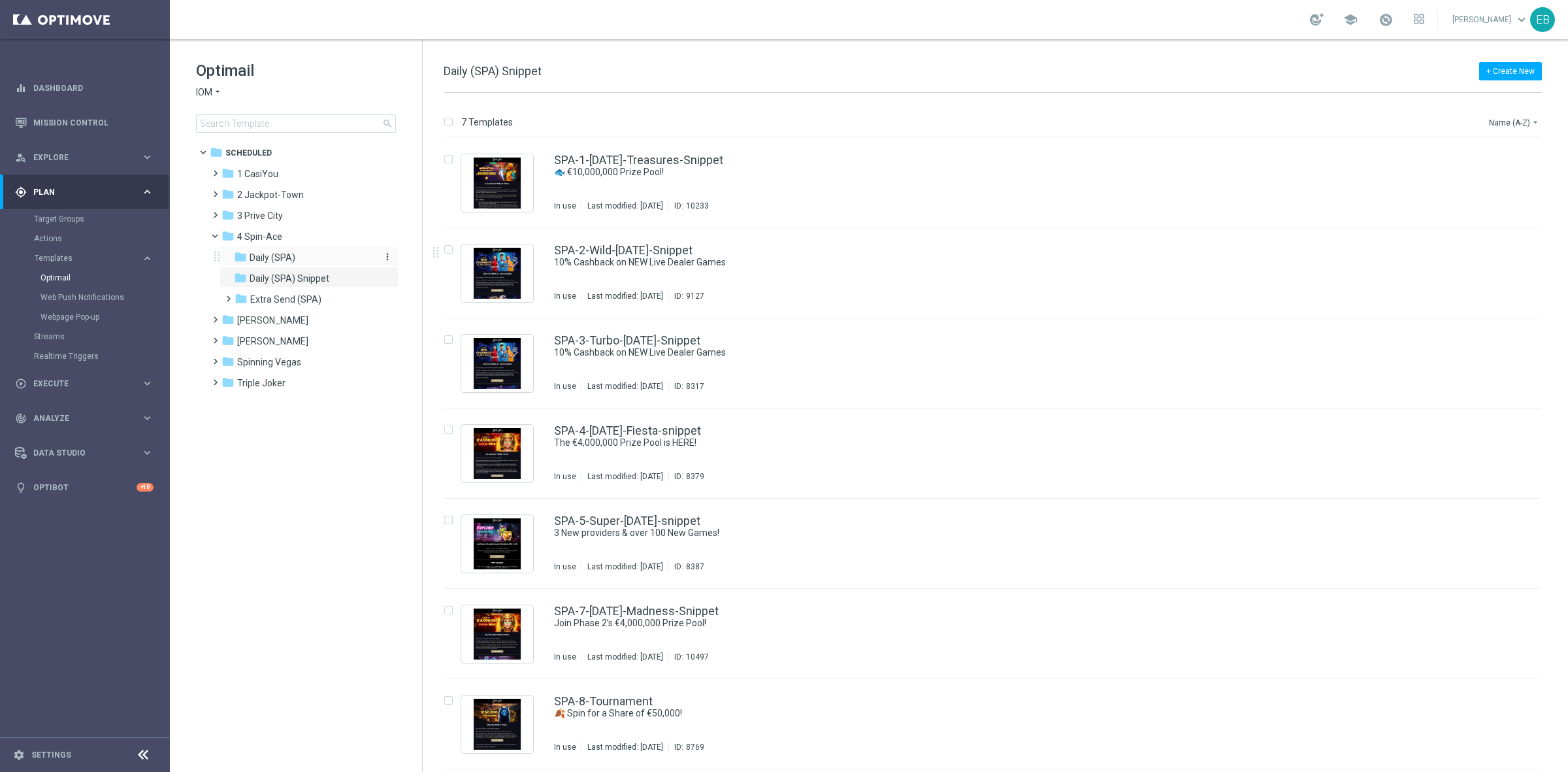
click at [282, 259] on span "Daily (SPA)" at bounding box center [273, 258] width 46 height 12
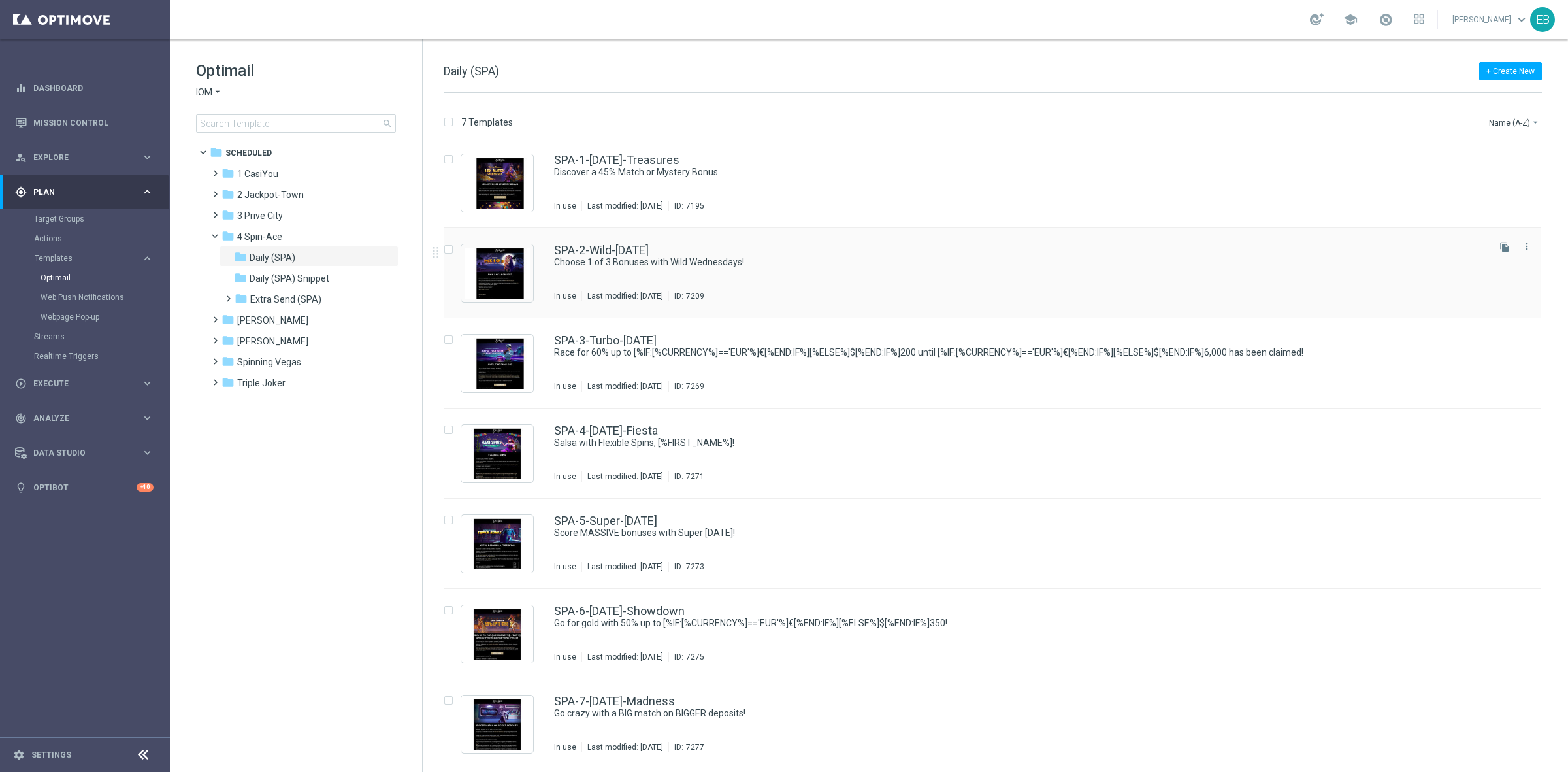
click at [897, 281] on div "SPA-2-Wild-[DATE] Choose 1 of 3 Bonuses with Wild Wednesdays! In use Last modif…" at bounding box center [1019, 273] width 932 height 57
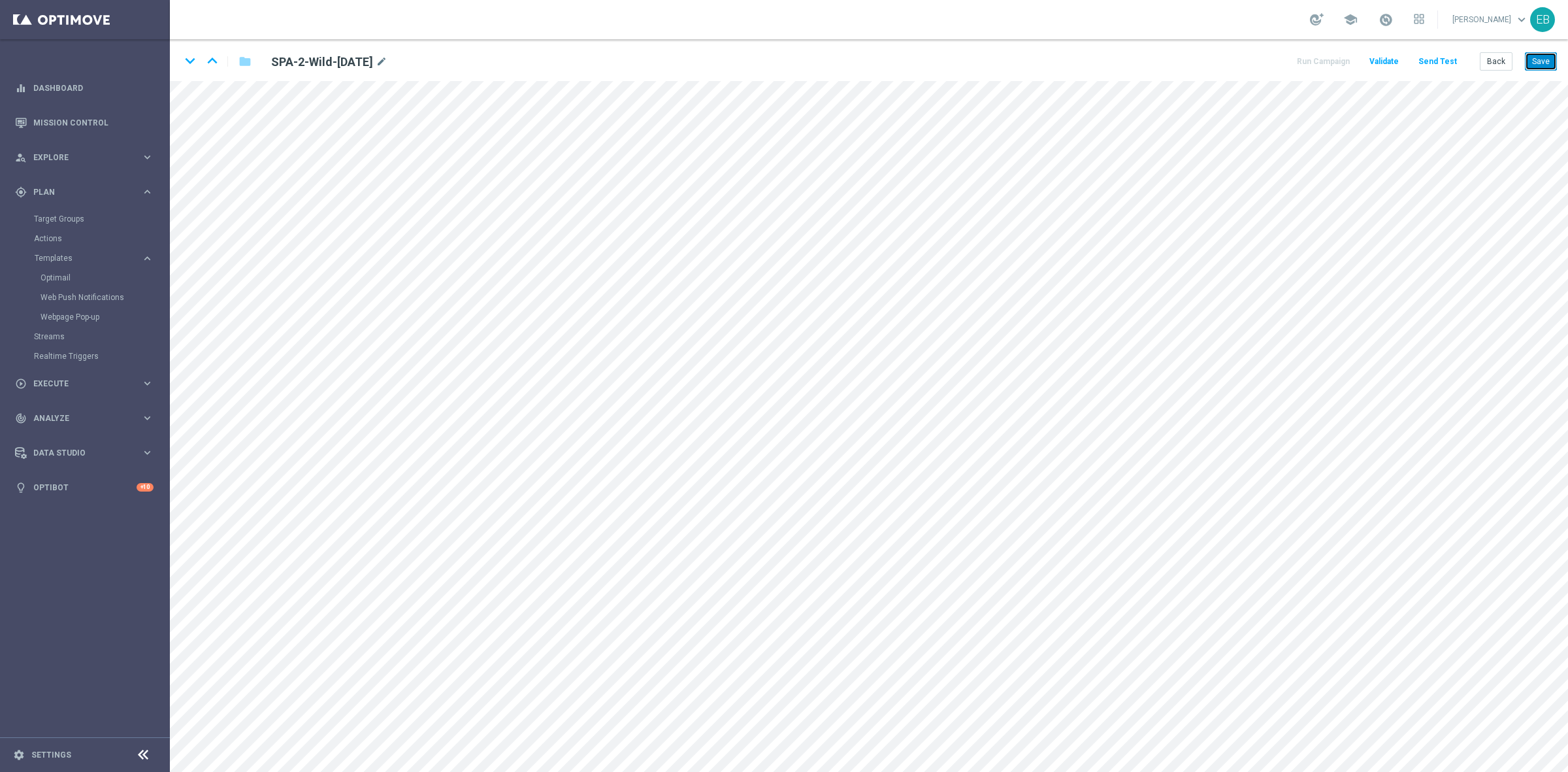
click at [1542, 68] on button "Save" at bounding box center [1541, 61] width 32 height 18
click at [1544, 54] on button "Save" at bounding box center [1541, 61] width 32 height 18
click at [1496, 66] on button "Back" at bounding box center [1496, 61] width 33 height 18
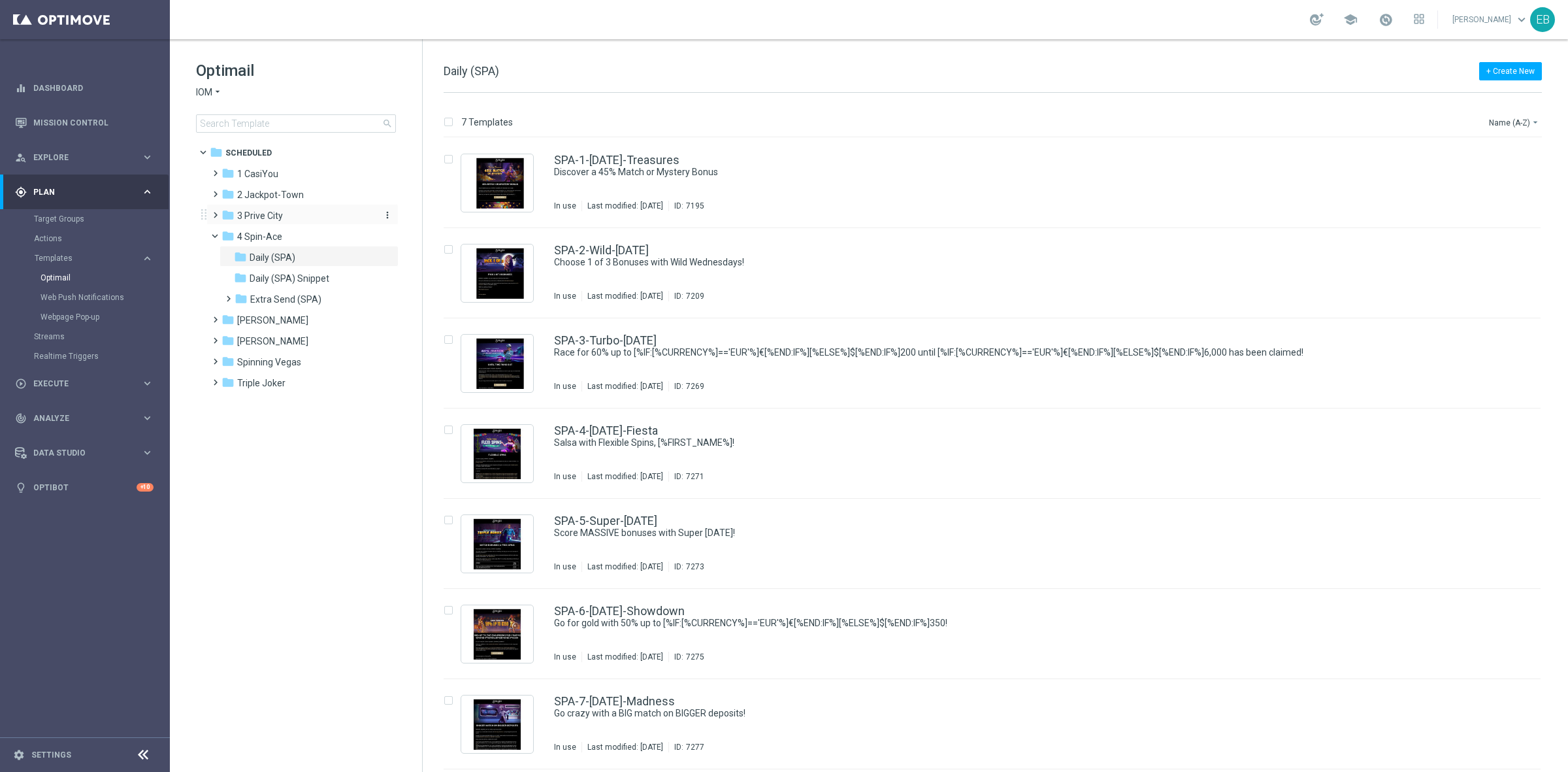
click at [288, 214] on div "folder 3 [GEOGRAPHIC_DATA]" at bounding box center [297, 216] width 150 height 15
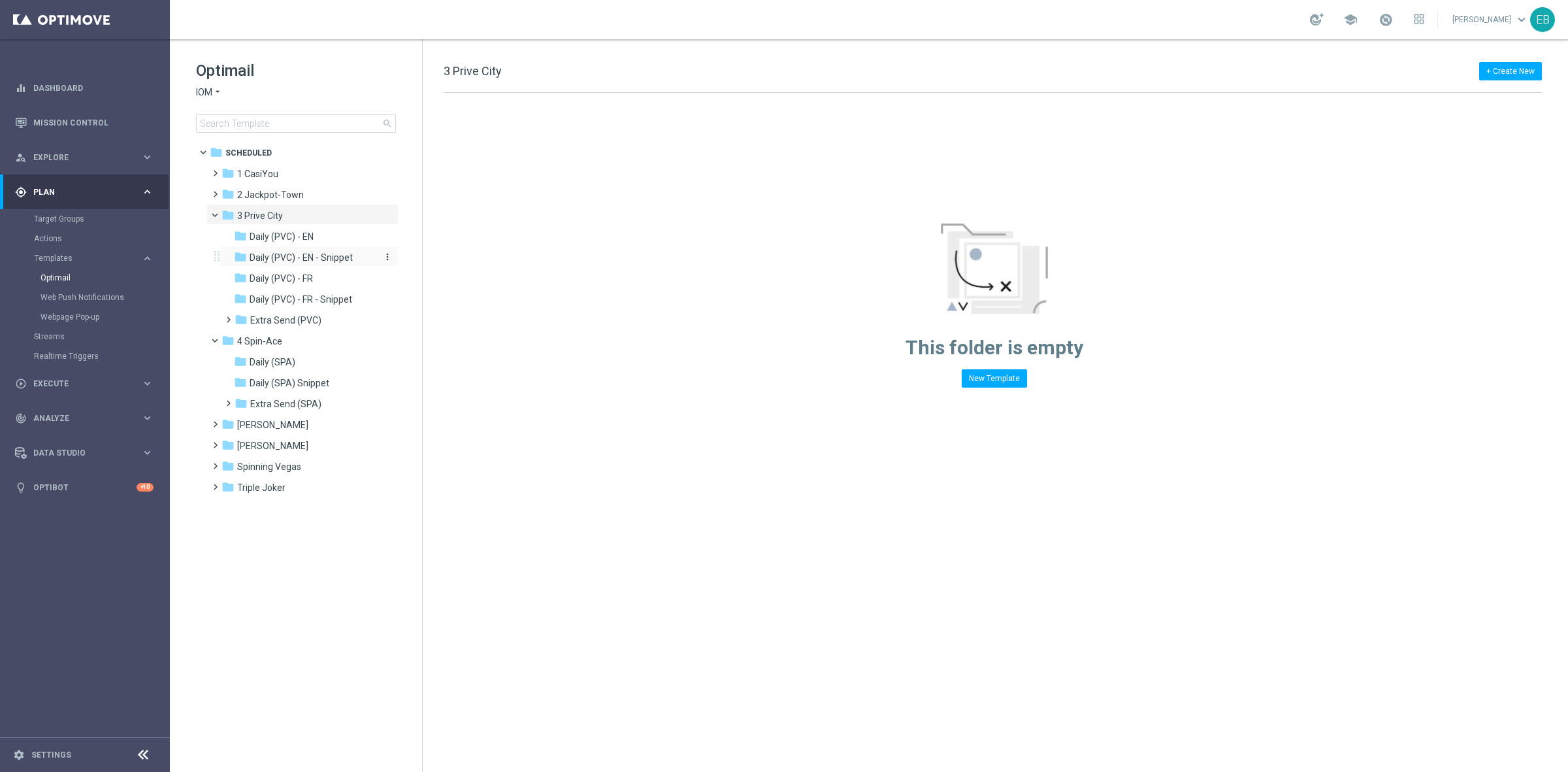
click at [305, 252] on span "Daily (PVC) - EN - Snippet" at bounding box center [301, 258] width 103 height 12
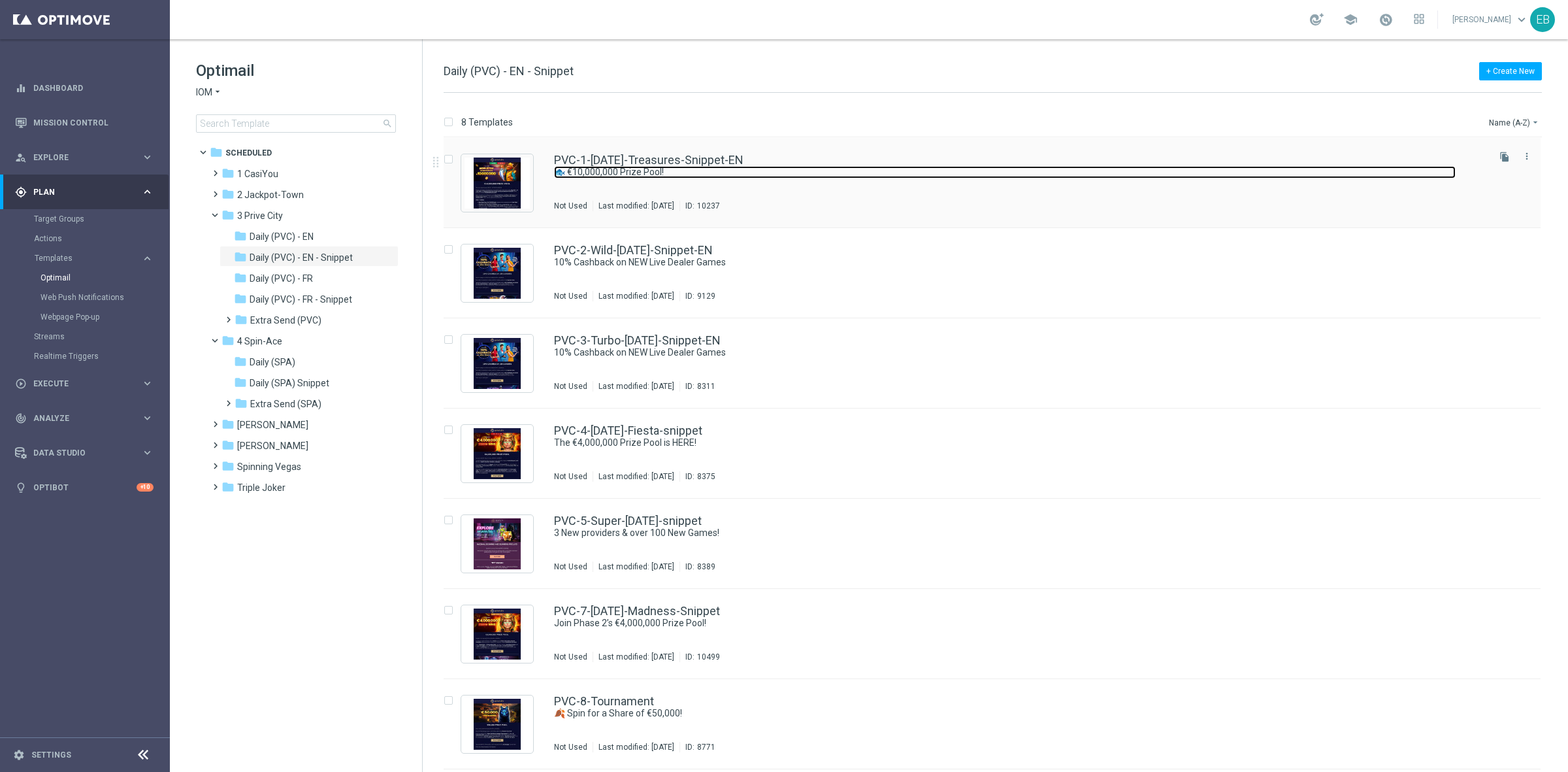
click at [872, 168] on link "🐟 €10,000,000 Prize Pool!" at bounding box center [1005, 172] width 902 height 13
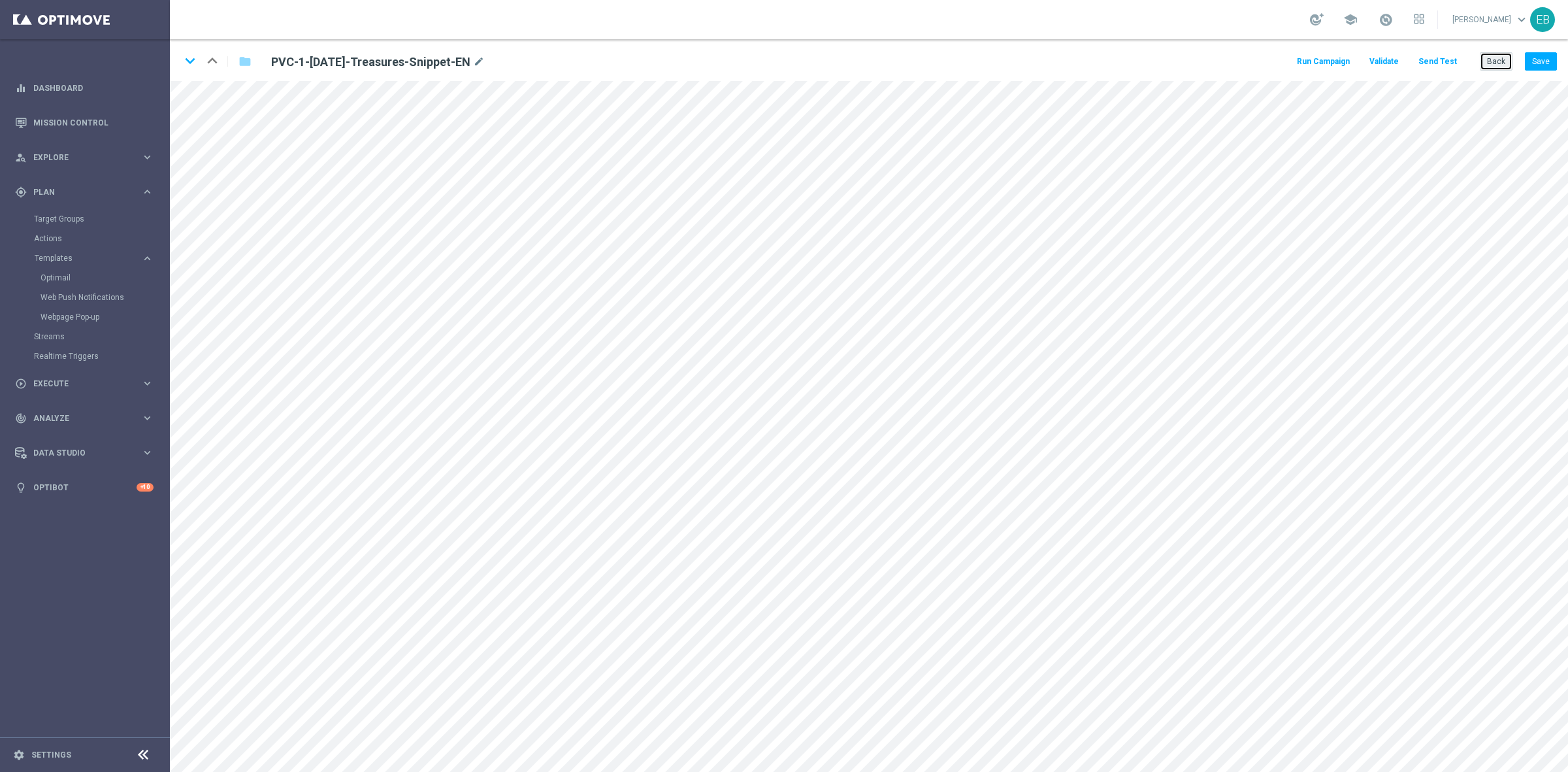
click at [1491, 57] on button "Back" at bounding box center [1496, 61] width 33 height 18
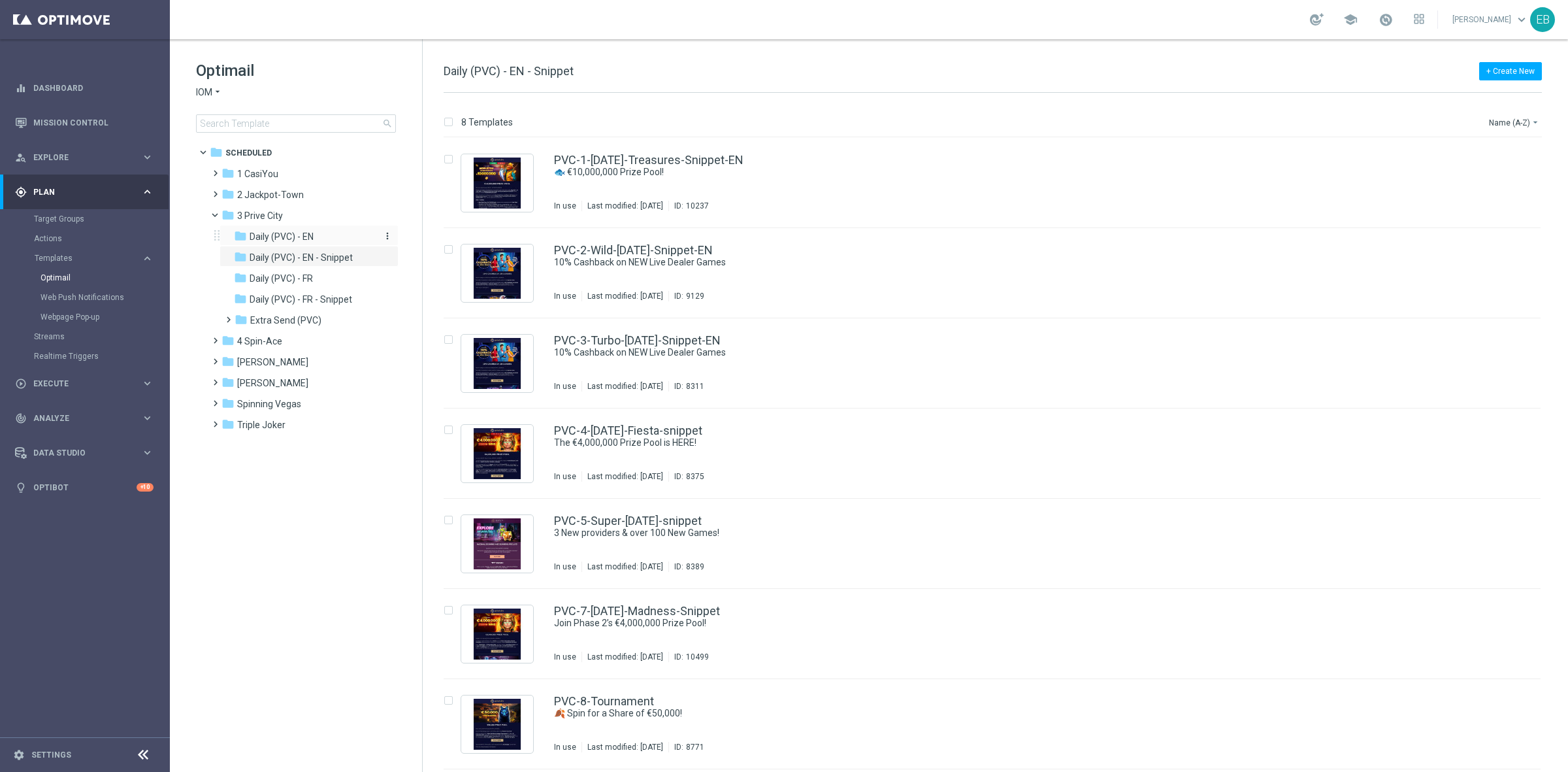
click at [329, 239] on div "folder Daily (PVC) - EN" at bounding box center [303, 237] width 139 height 15
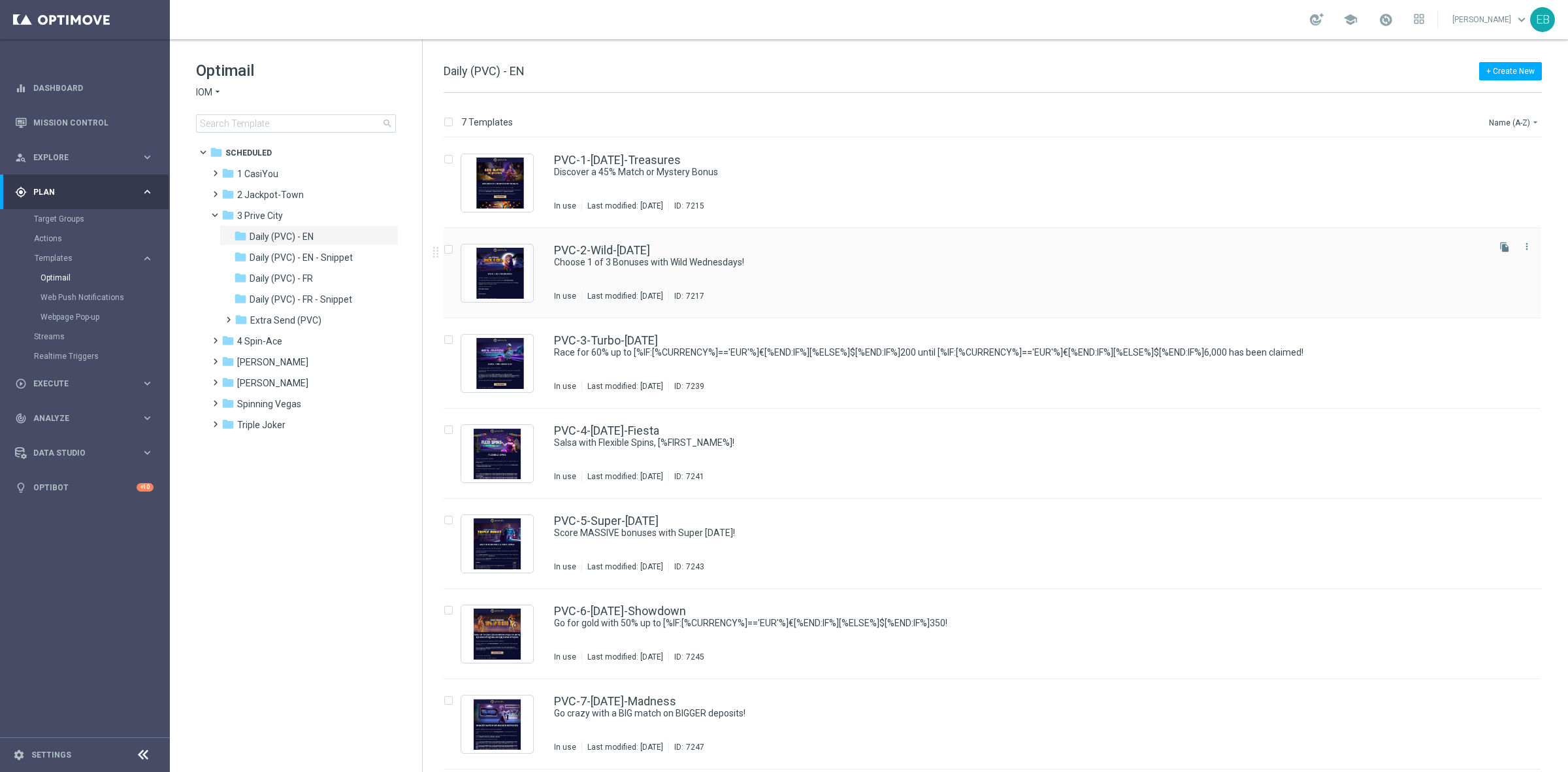
click at [745, 251] on div "PVC-2-Wild-[DATE]" at bounding box center [1019, 251] width 932 height 12
